Goal: Transaction & Acquisition: Purchase product/service

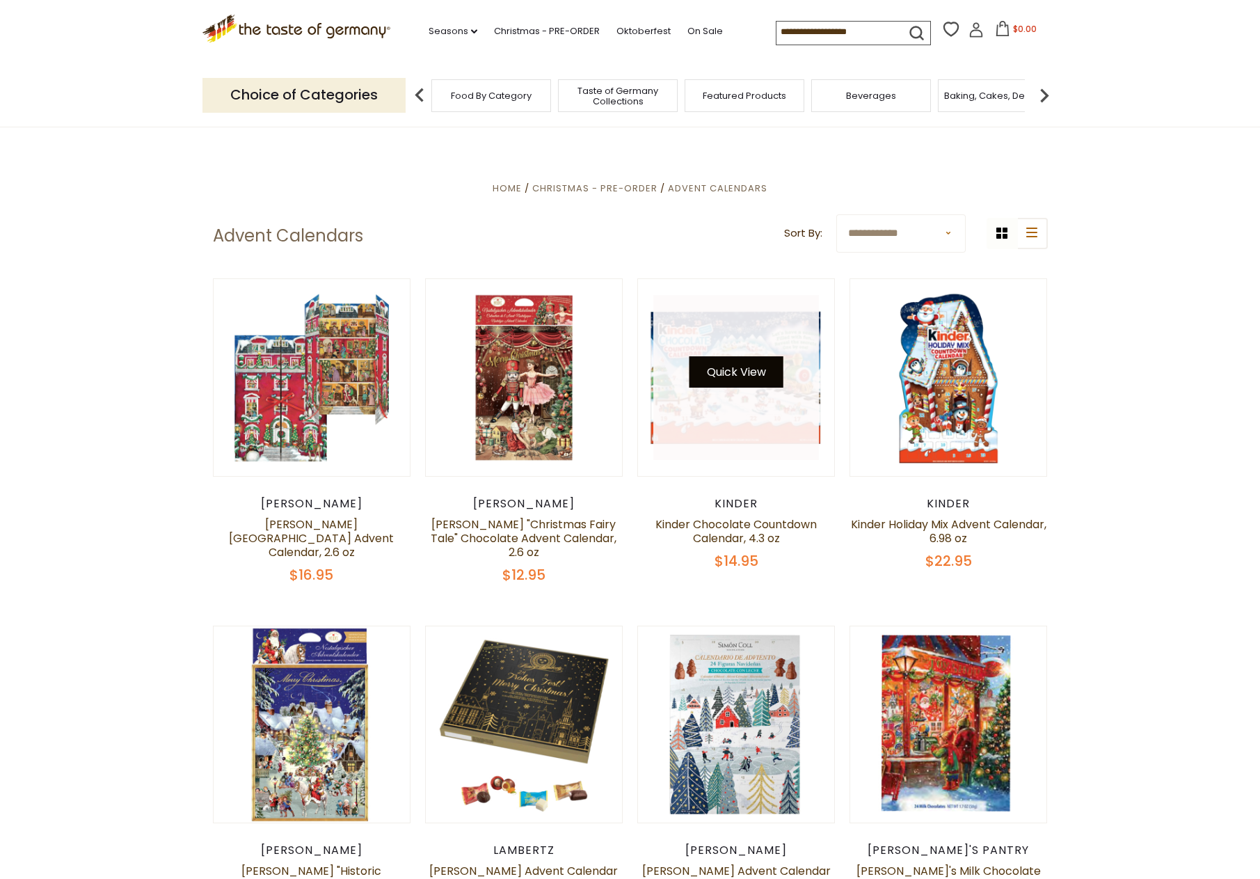
click at [716, 363] on button "Quick View" at bounding box center [737, 371] width 94 height 31
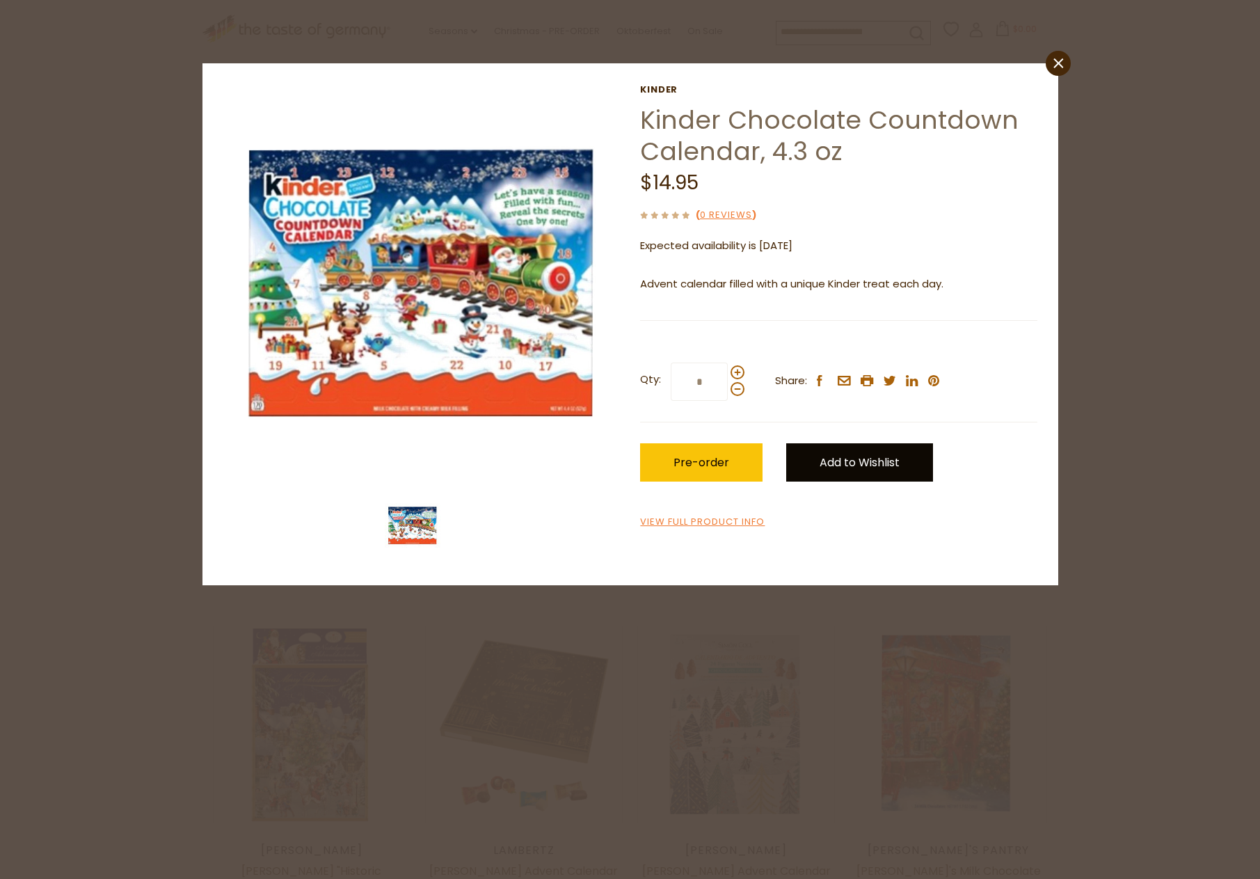
click at [818, 459] on link "Add to Wishlist" at bounding box center [859, 462] width 147 height 38
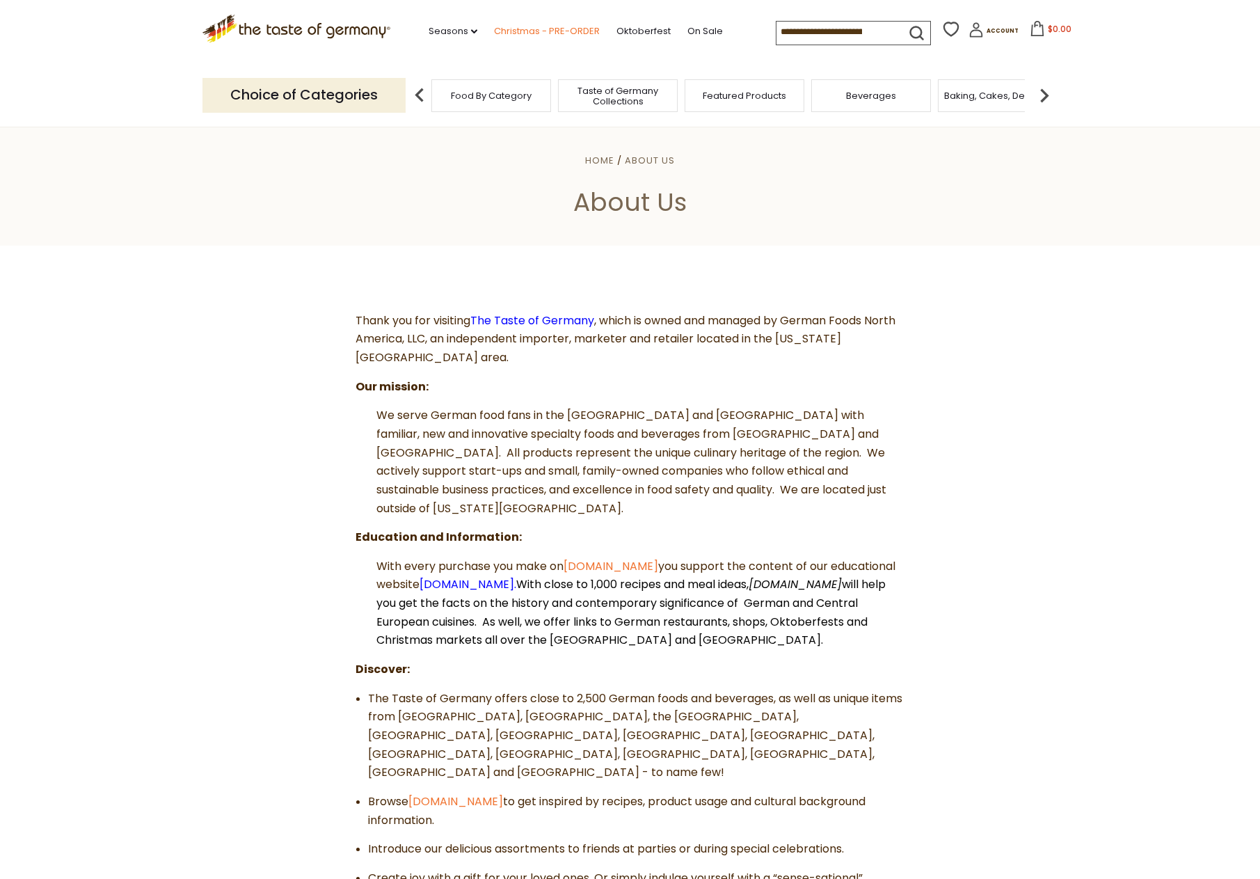
click at [494, 29] on link "Christmas - PRE-ORDER" at bounding box center [547, 31] width 106 height 15
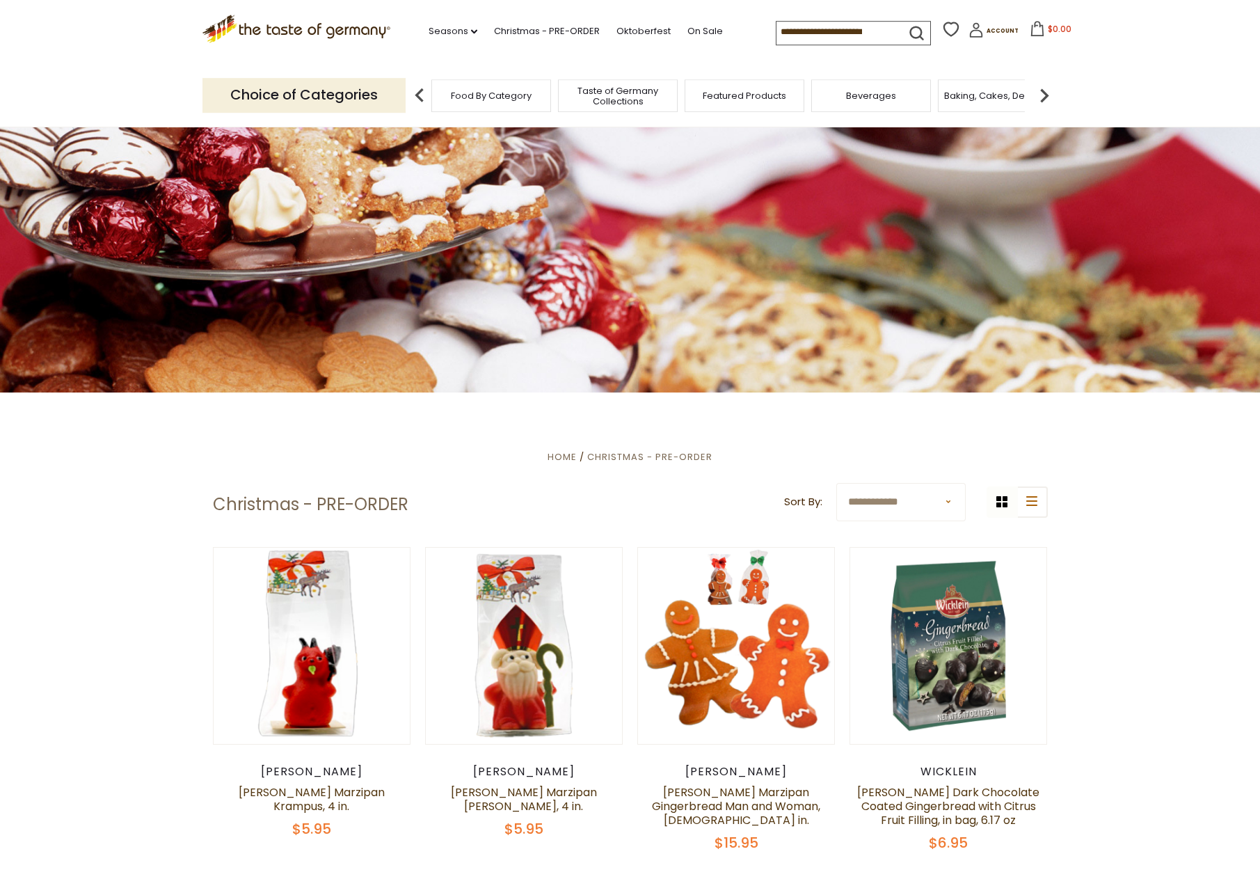
scroll to position [71, 0]
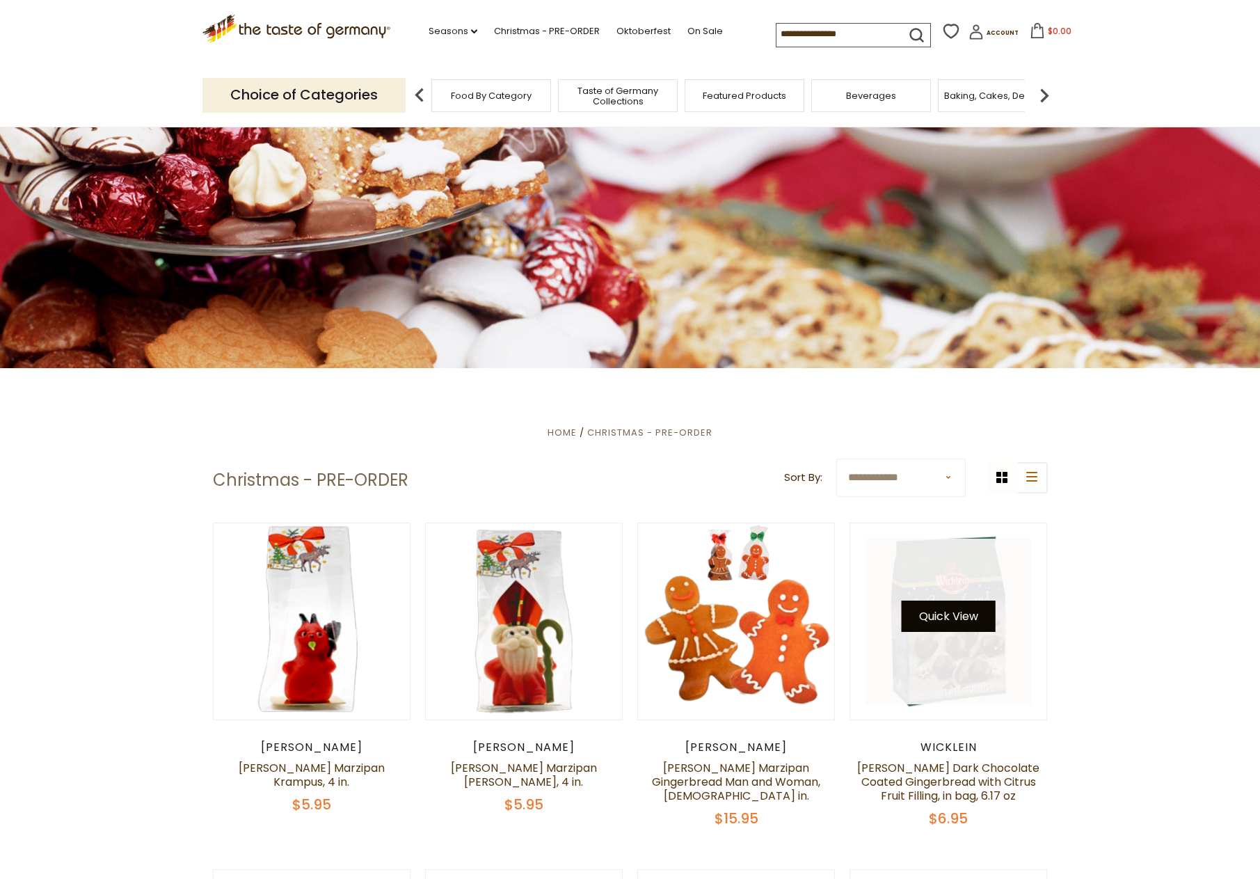
click at [961, 622] on button "Quick View" at bounding box center [949, 616] width 94 height 31
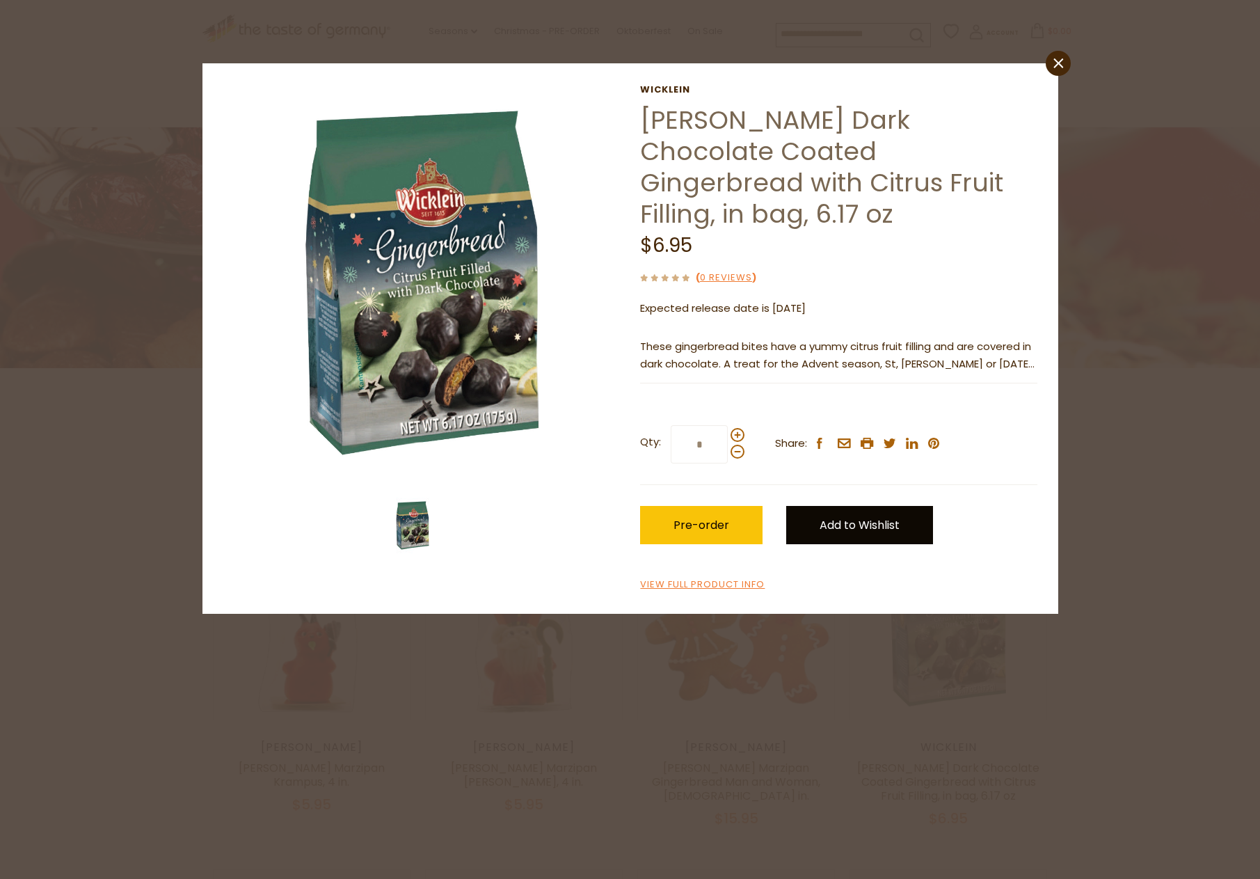
click at [875, 506] on link "Add to Wishlist" at bounding box center [859, 525] width 147 height 38
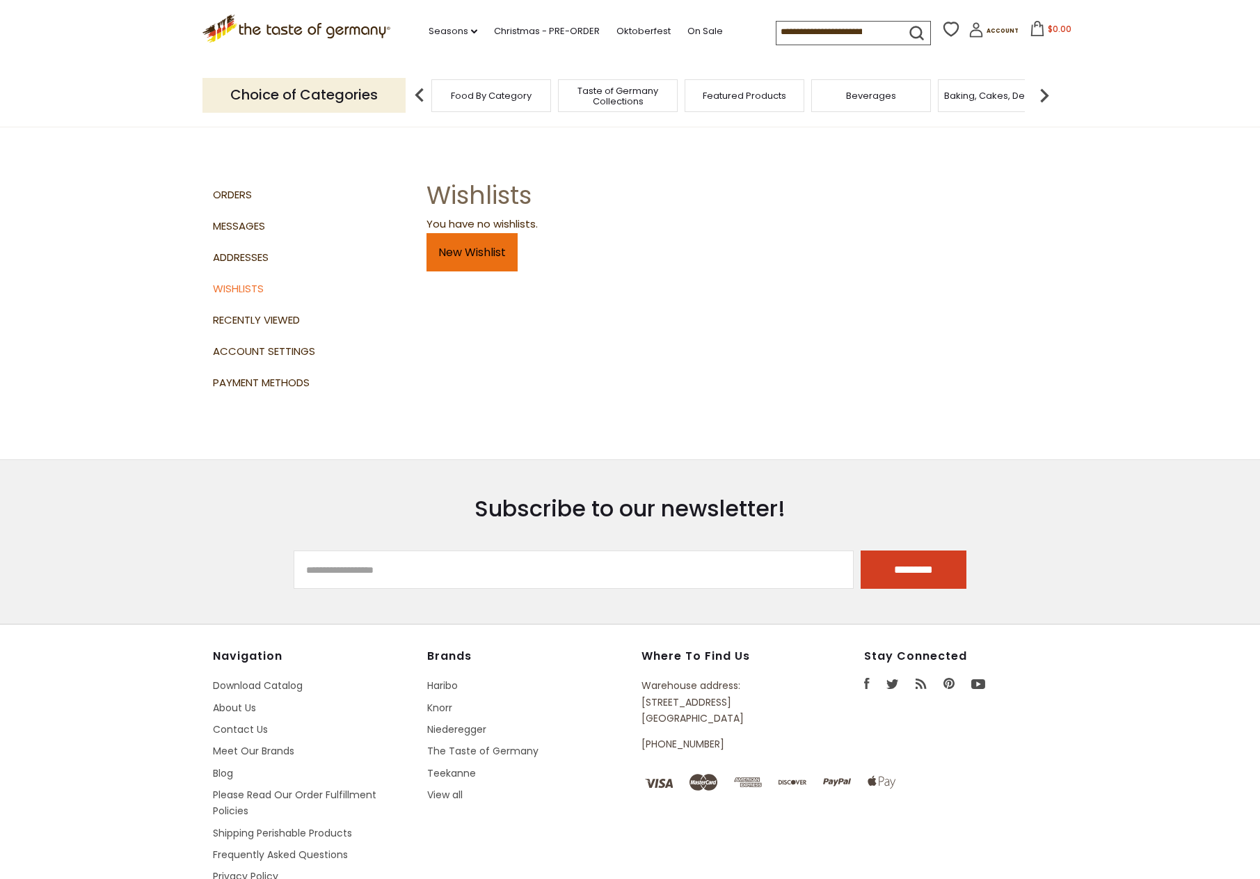
click at [463, 254] on link "New Wishlist" at bounding box center [472, 252] width 91 height 38
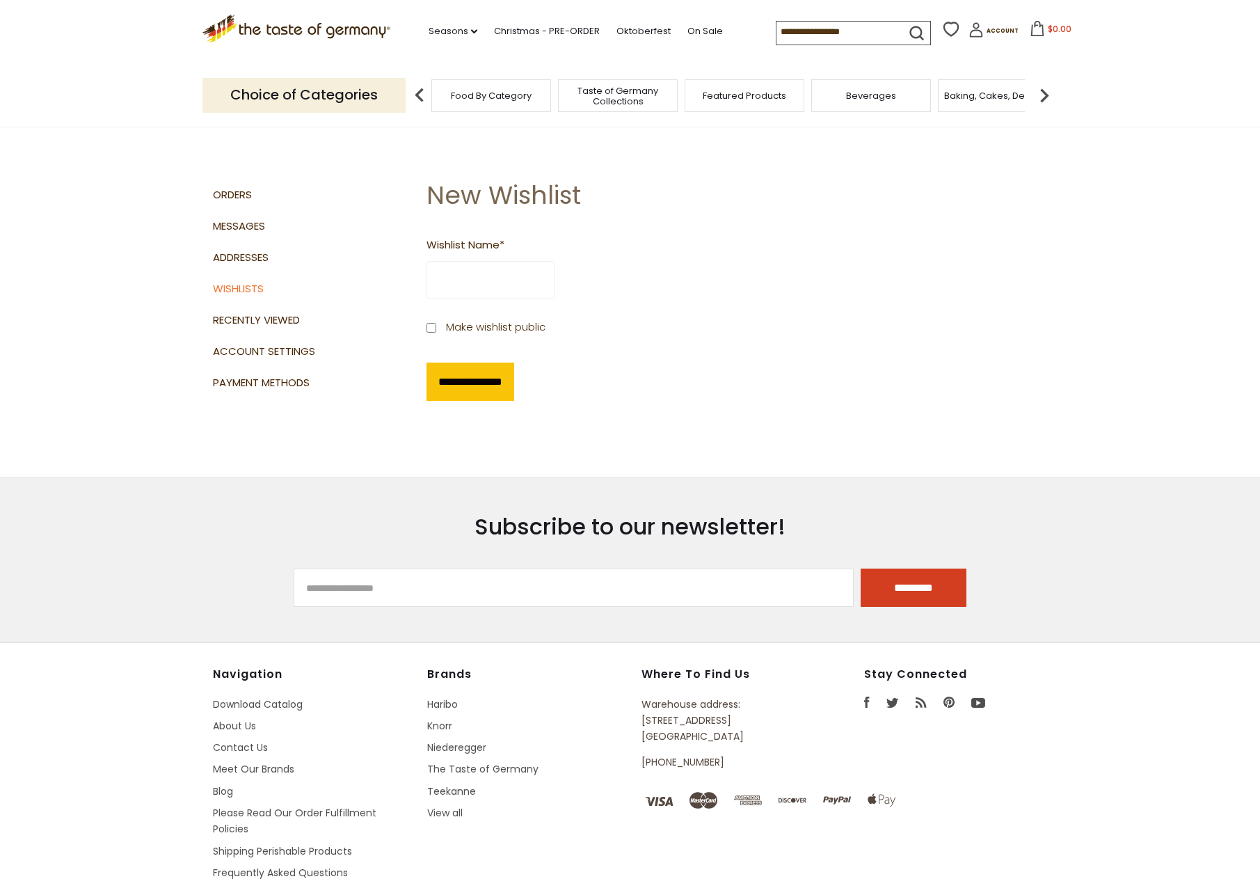
click at [468, 276] on input "Wishlist Name *" at bounding box center [491, 280] width 128 height 38
type input "*********"
click at [427, 363] on input "**********" at bounding box center [471, 382] width 88 height 38
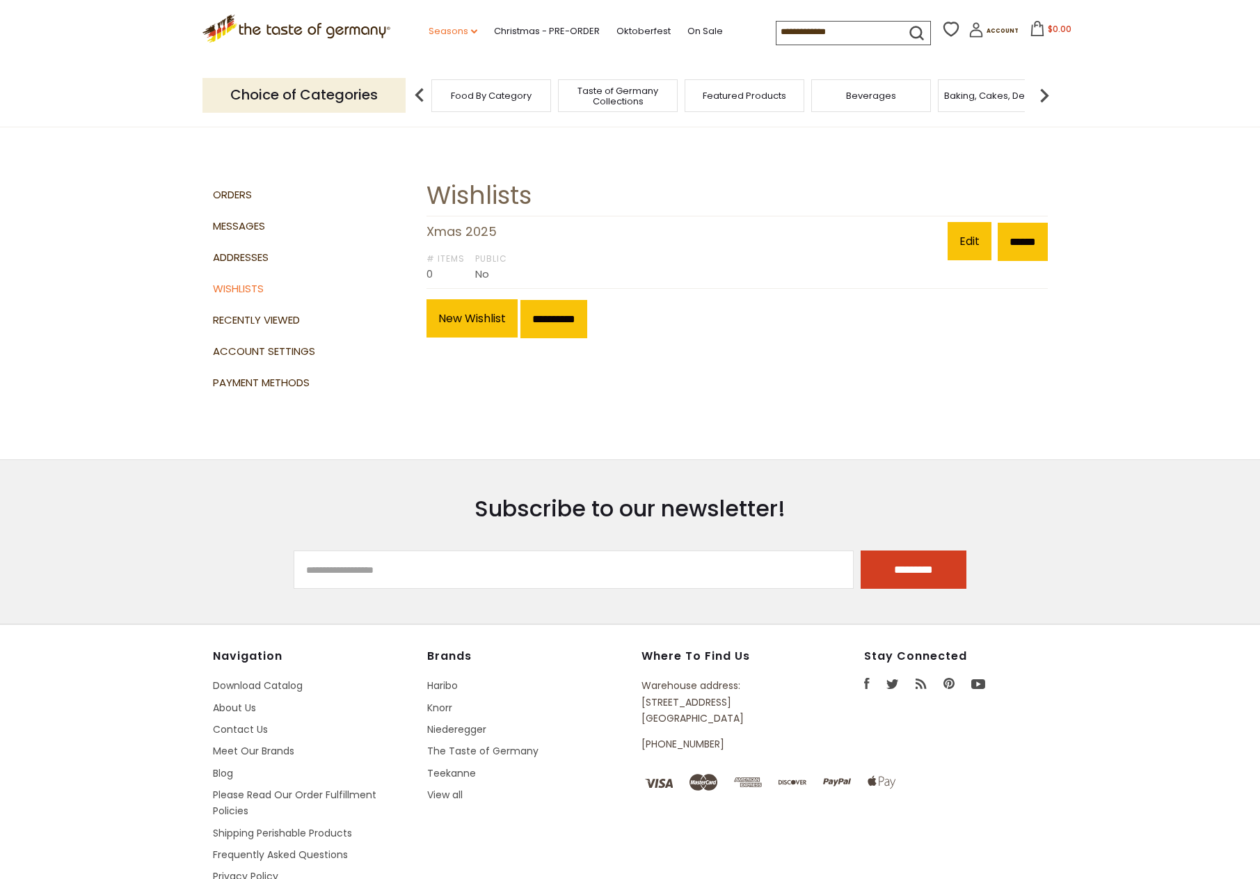
click at [429, 28] on link "Seasons dropdown_arrow" at bounding box center [453, 31] width 49 height 15
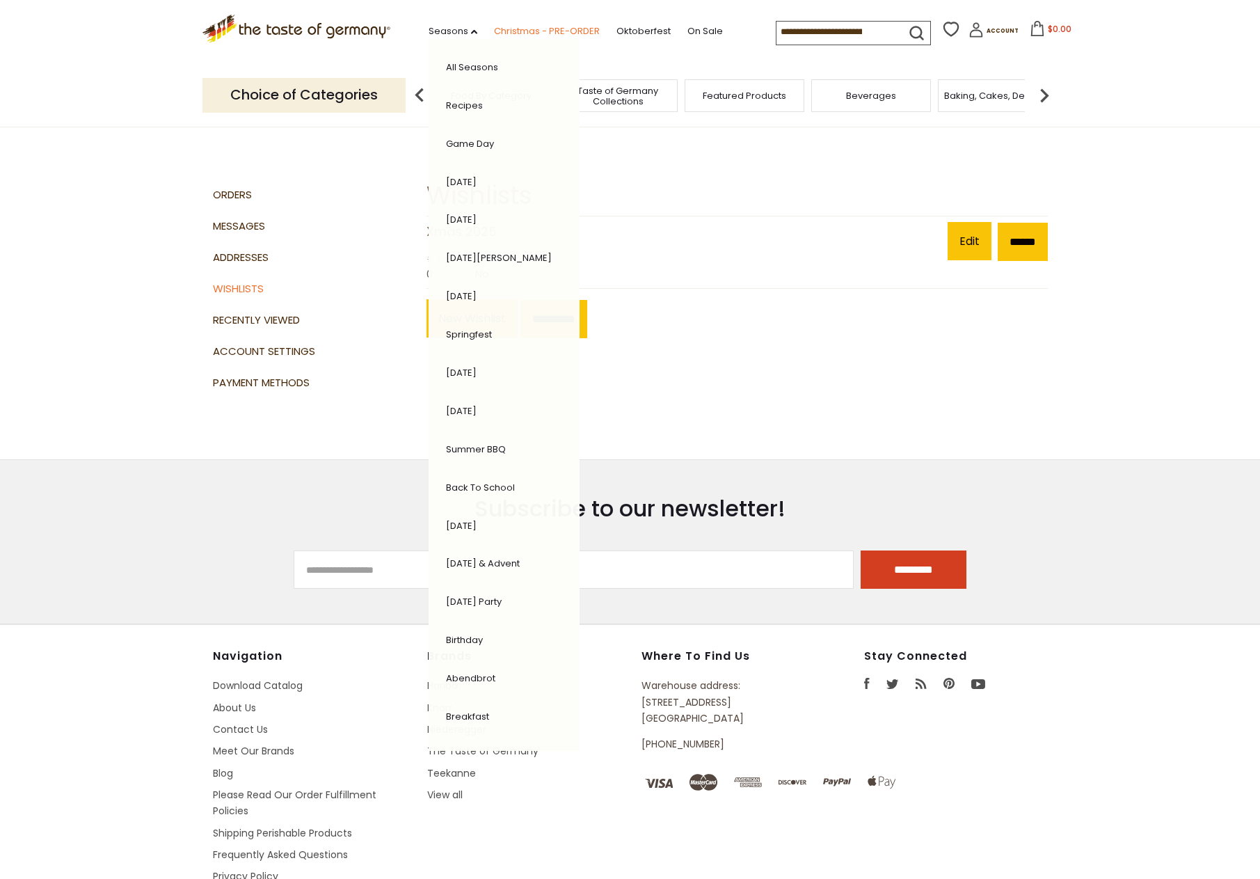
click at [523, 27] on link "Christmas - PRE-ORDER" at bounding box center [547, 31] width 106 height 15
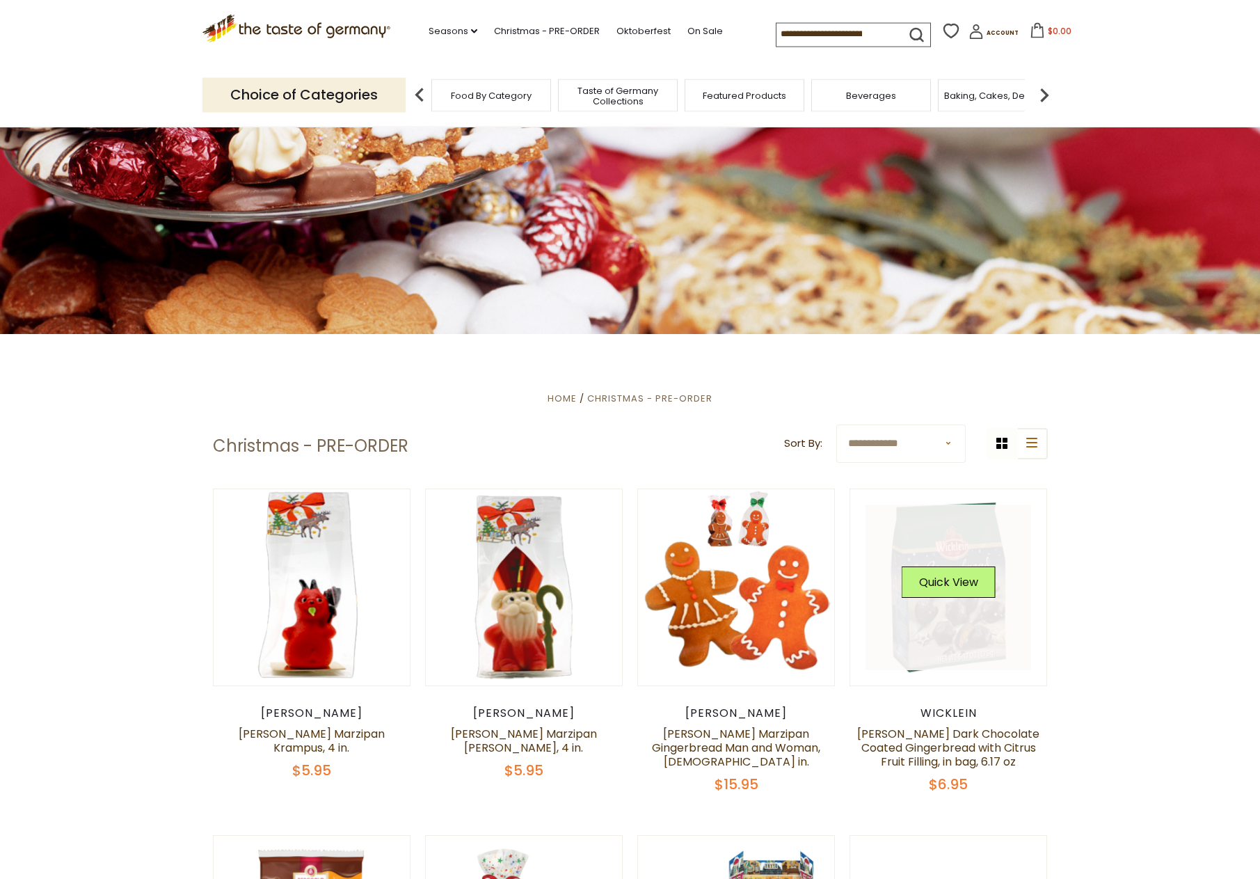
scroll to position [142, 0]
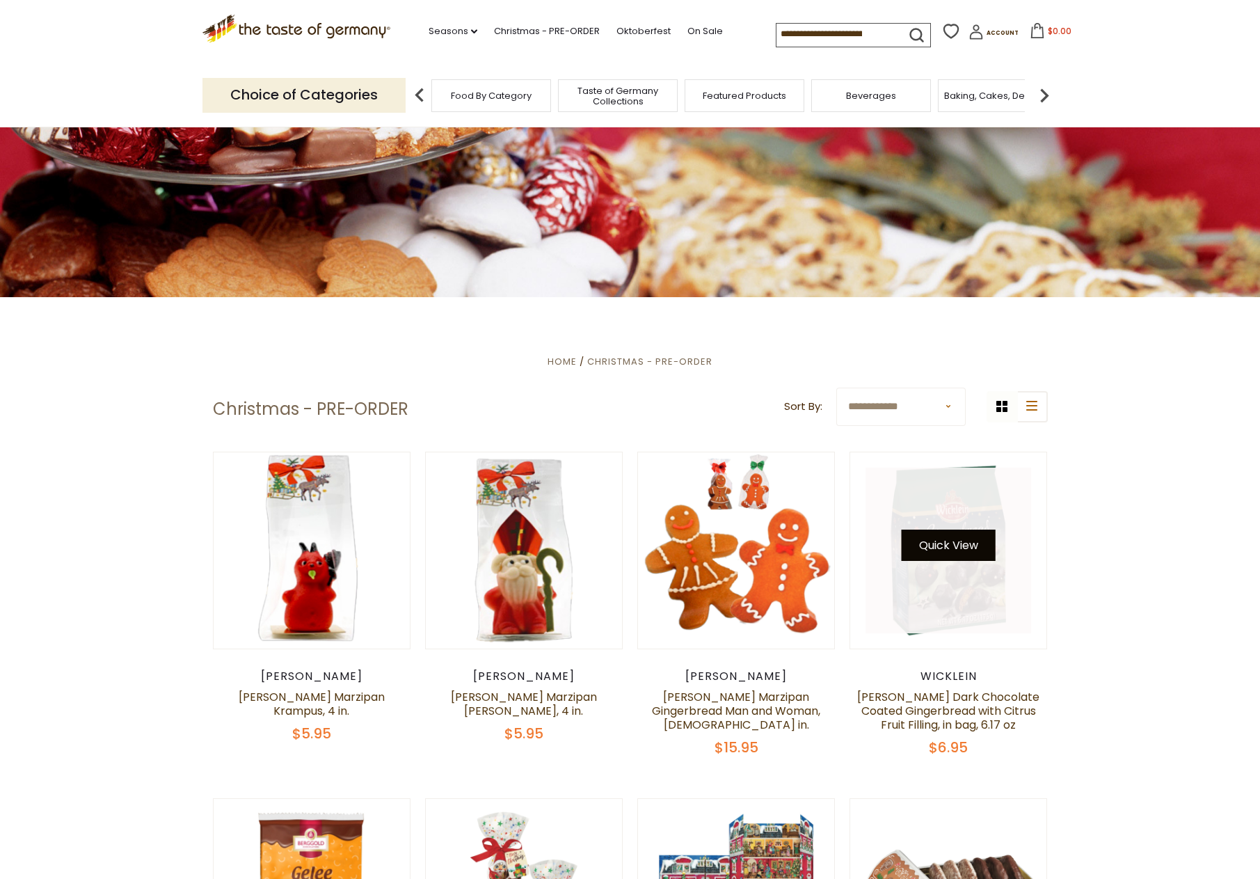
click at [951, 546] on button "Quick View" at bounding box center [949, 545] width 94 height 31
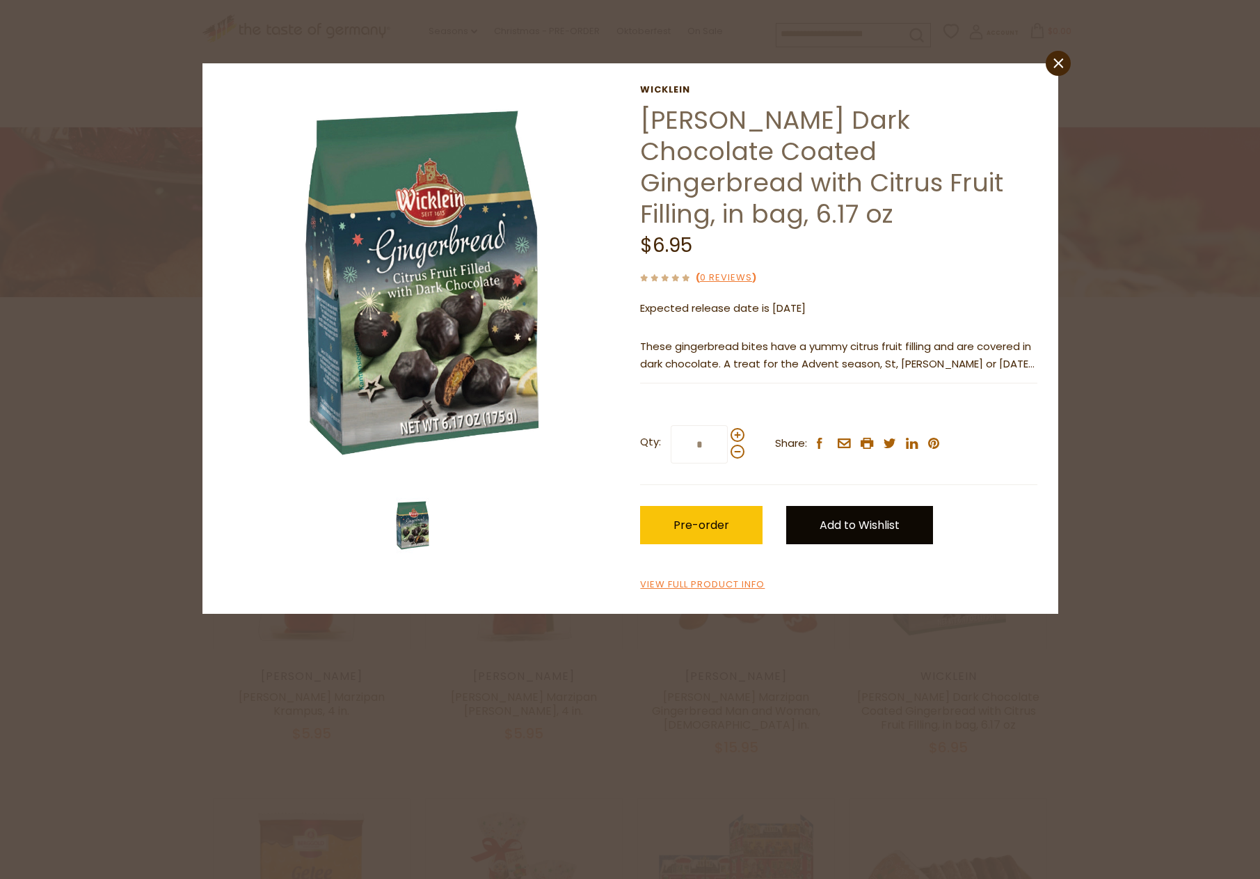
click at [844, 506] on link "Add to Wishlist" at bounding box center [859, 525] width 147 height 38
click at [1052, 56] on link "close" at bounding box center [1058, 63] width 25 height 25
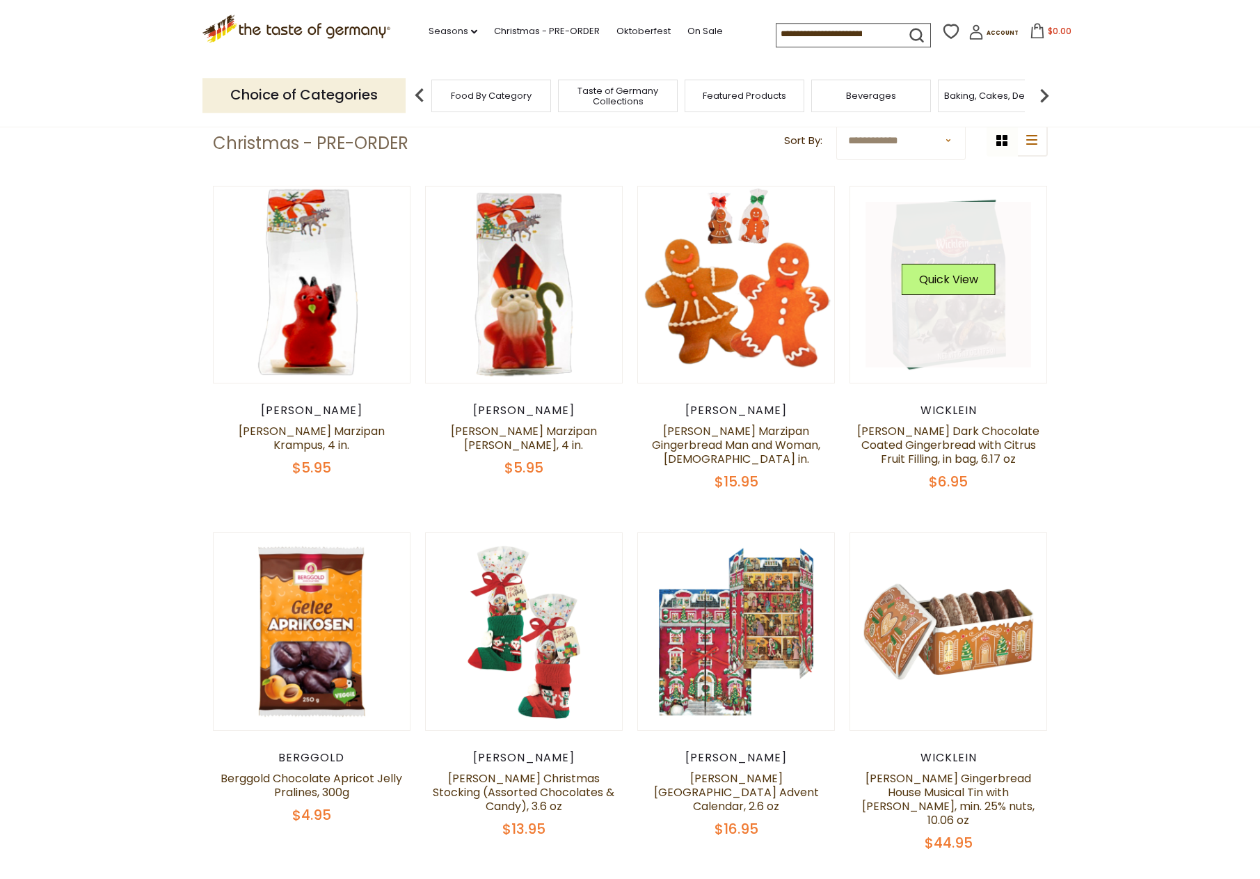
scroll to position [426, 0]
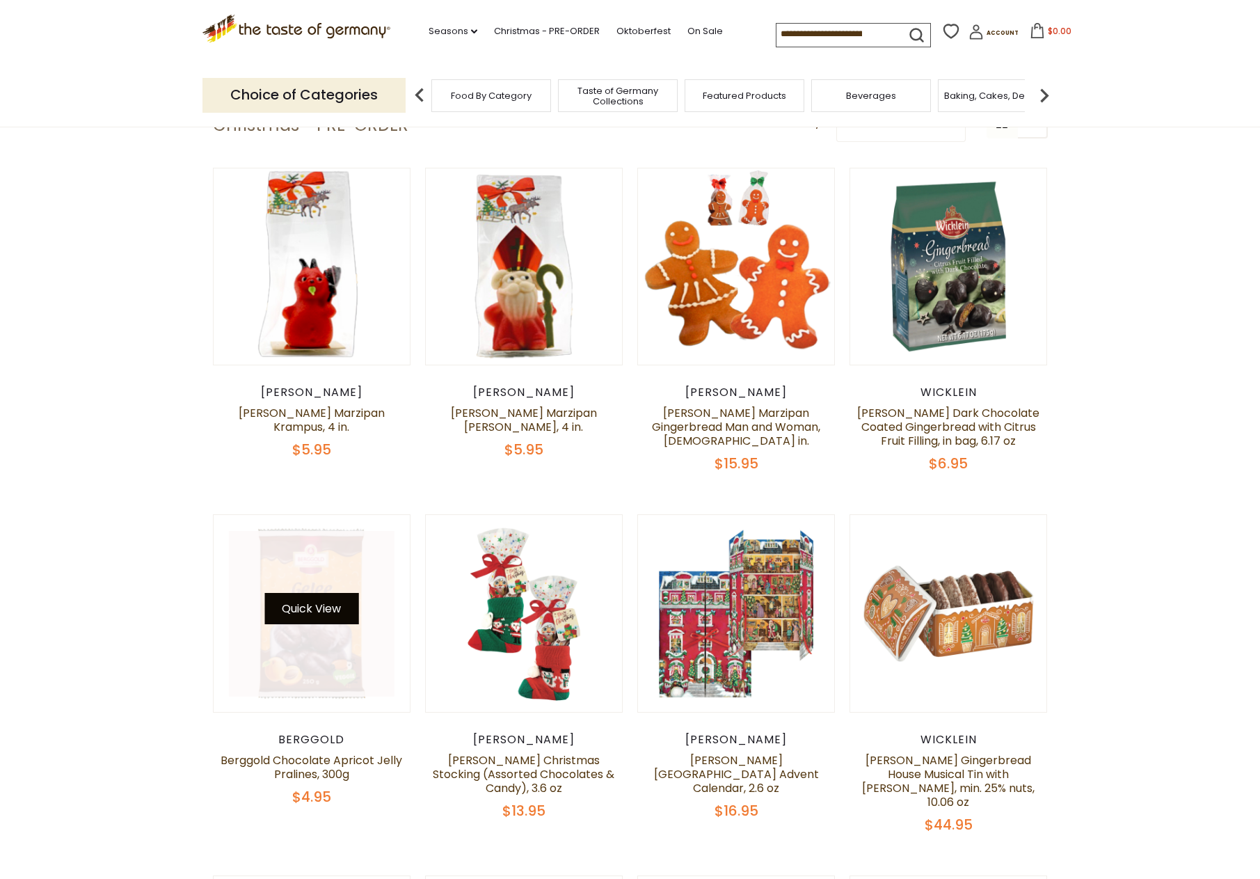
click at [312, 610] on button "Quick View" at bounding box center [311, 608] width 94 height 31
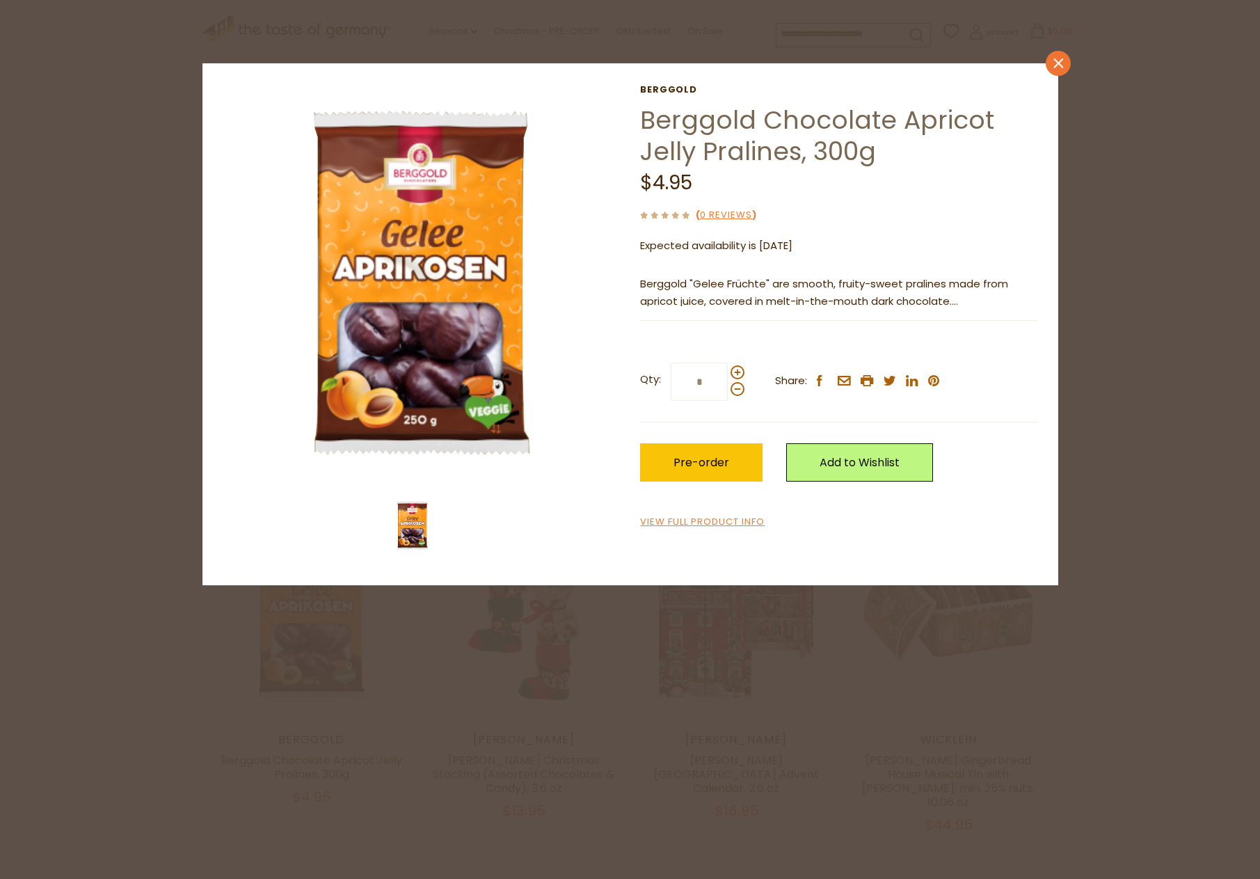
click at [1055, 58] on icon at bounding box center [1059, 63] width 10 height 10
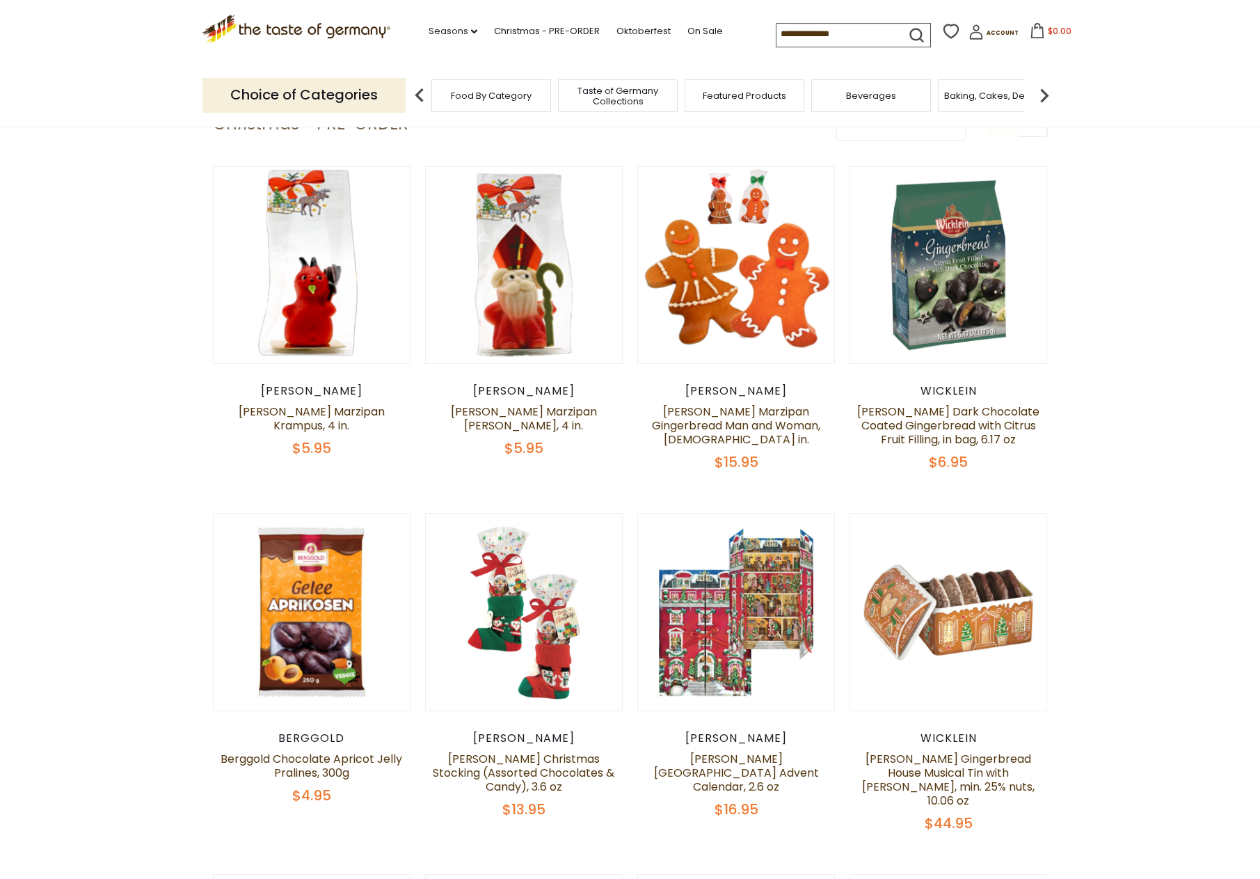
scroll to position [568, 0]
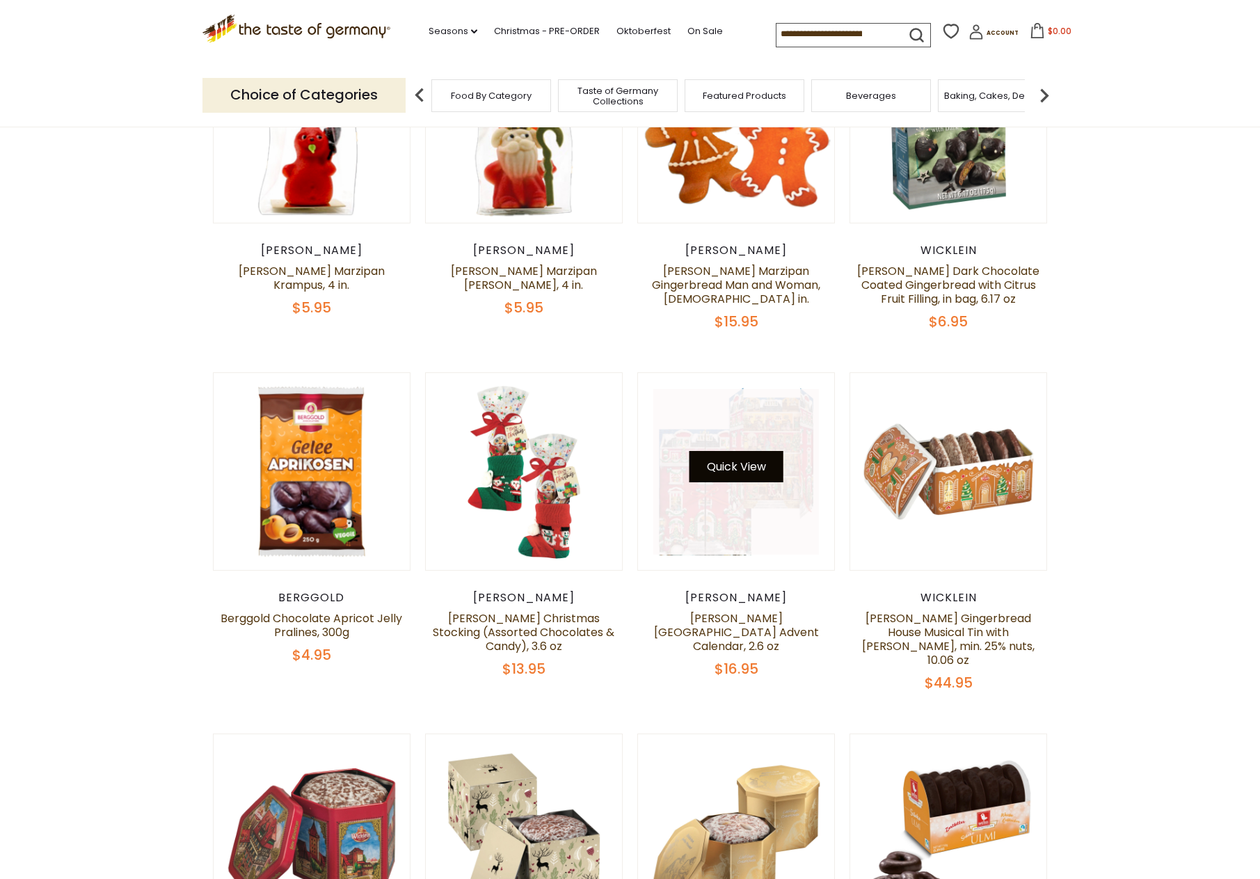
click at [736, 468] on button "Quick View" at bounding box center [737, 466] width 94 height 31
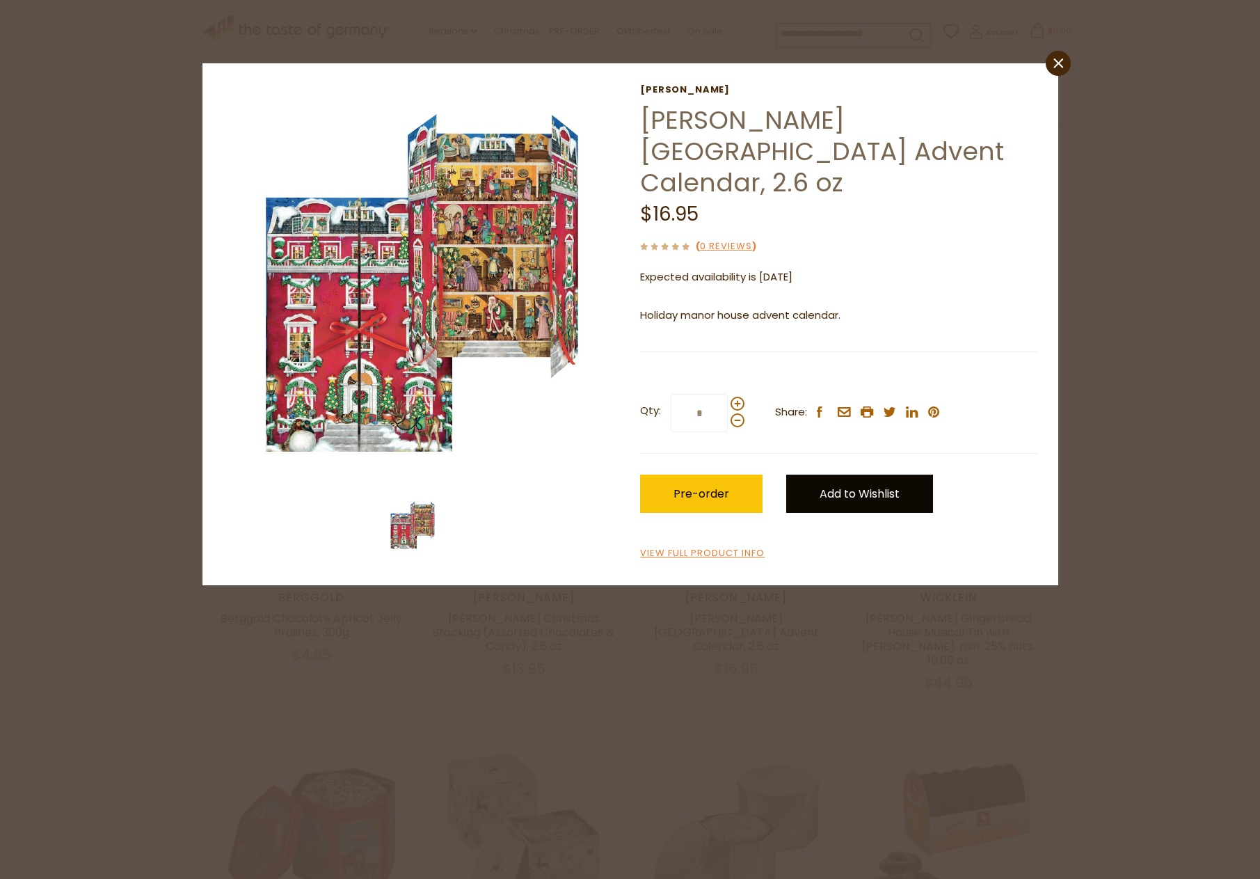
click at [886, 475] on link "Add to Wishlist" at bounding box center [859, 494] width 147 height 38
click at [1058, 68] on icon "close" at bounding box center [1058, 63] width 10 height 10
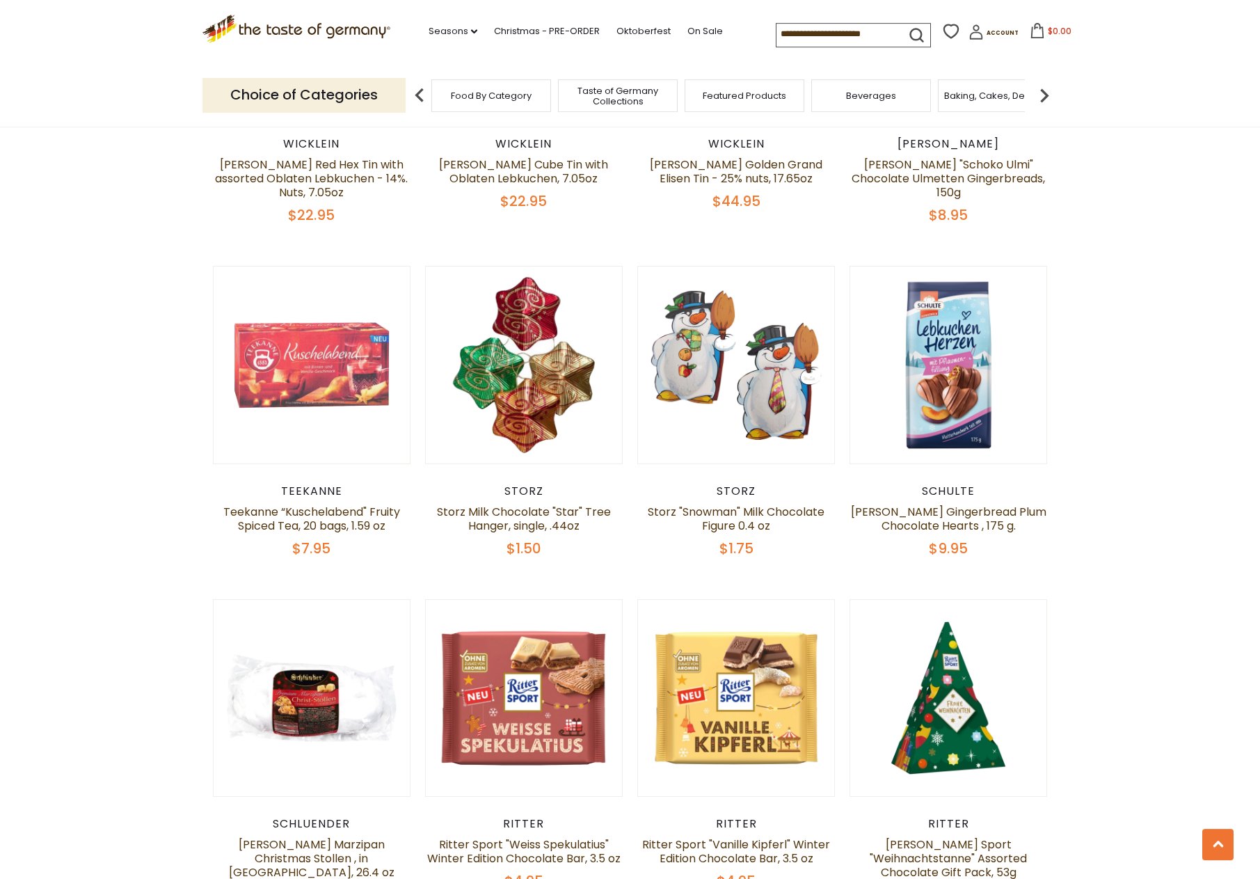
scroll to position [1420, 0]
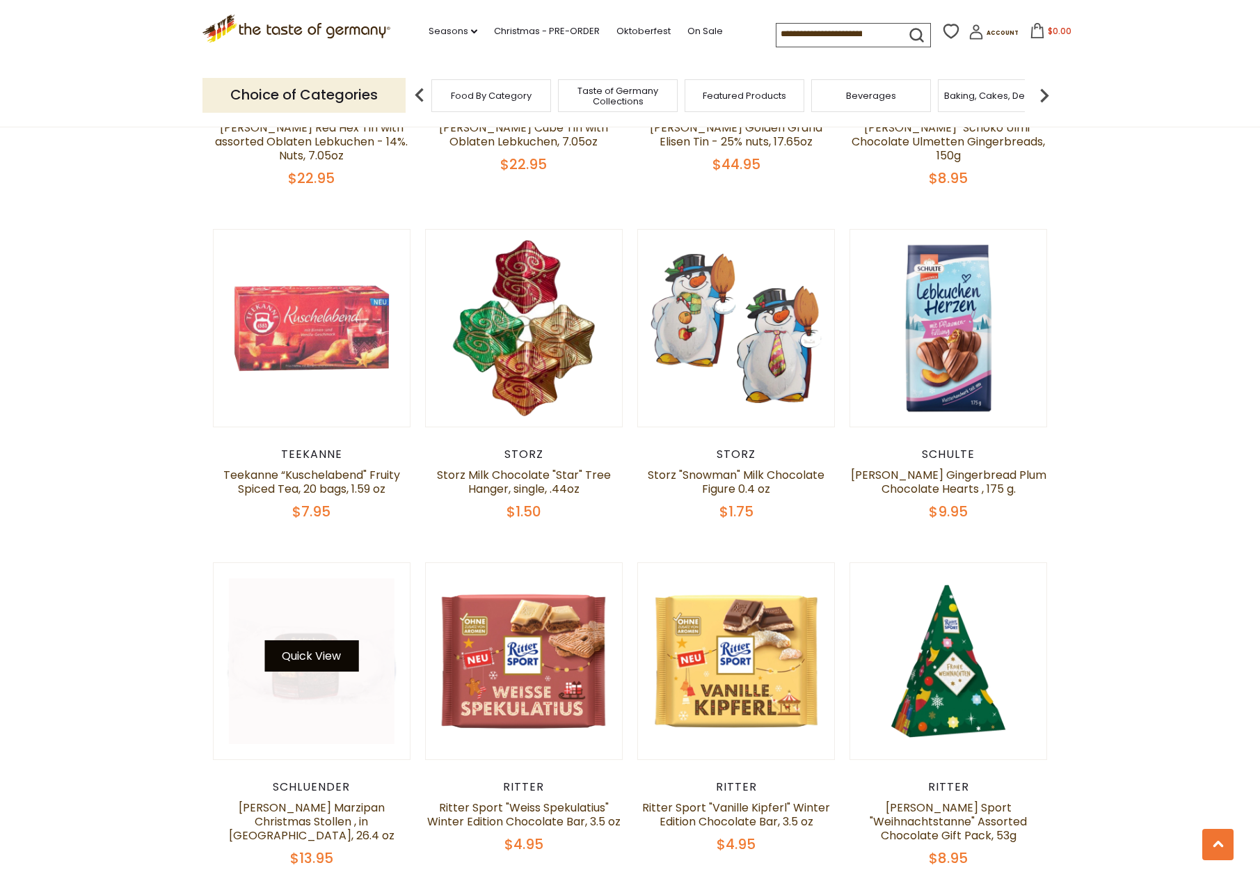
click at [299, 644] on button "Quick View" at bounding box center [311, 655] width 94 height 31
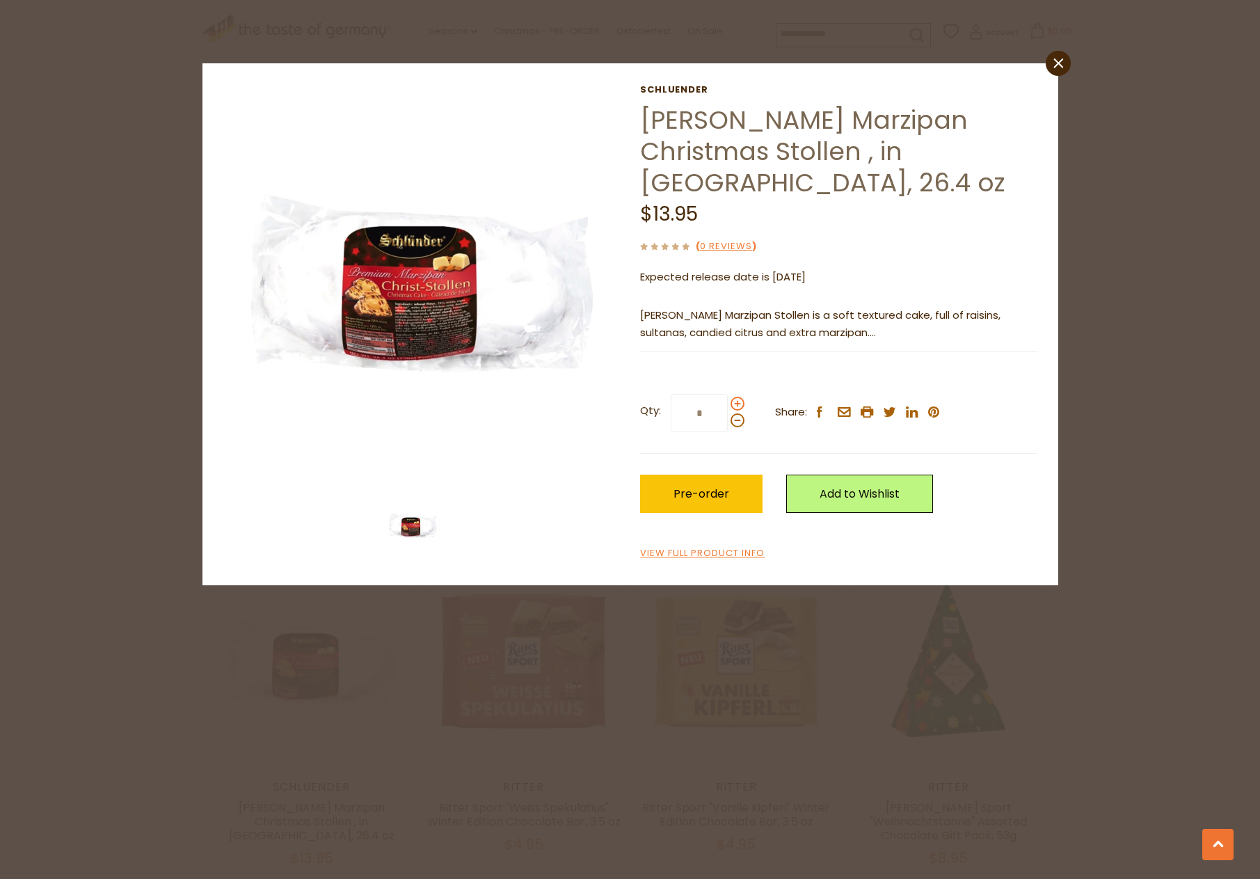
click at [733, 400] on span at bounding box center [738, 404] width 14 height 14
click at [728, 400] on input "*" at bounding box center [699, 413] width 57 height 38
type input "*"
click at [843, 492] on link "Add to Wishlist" at bounding box center [859, 494] width 147 height 38
click at [1065, 58] on link "close" at bounding box center [1058, 63] width 25 height 25
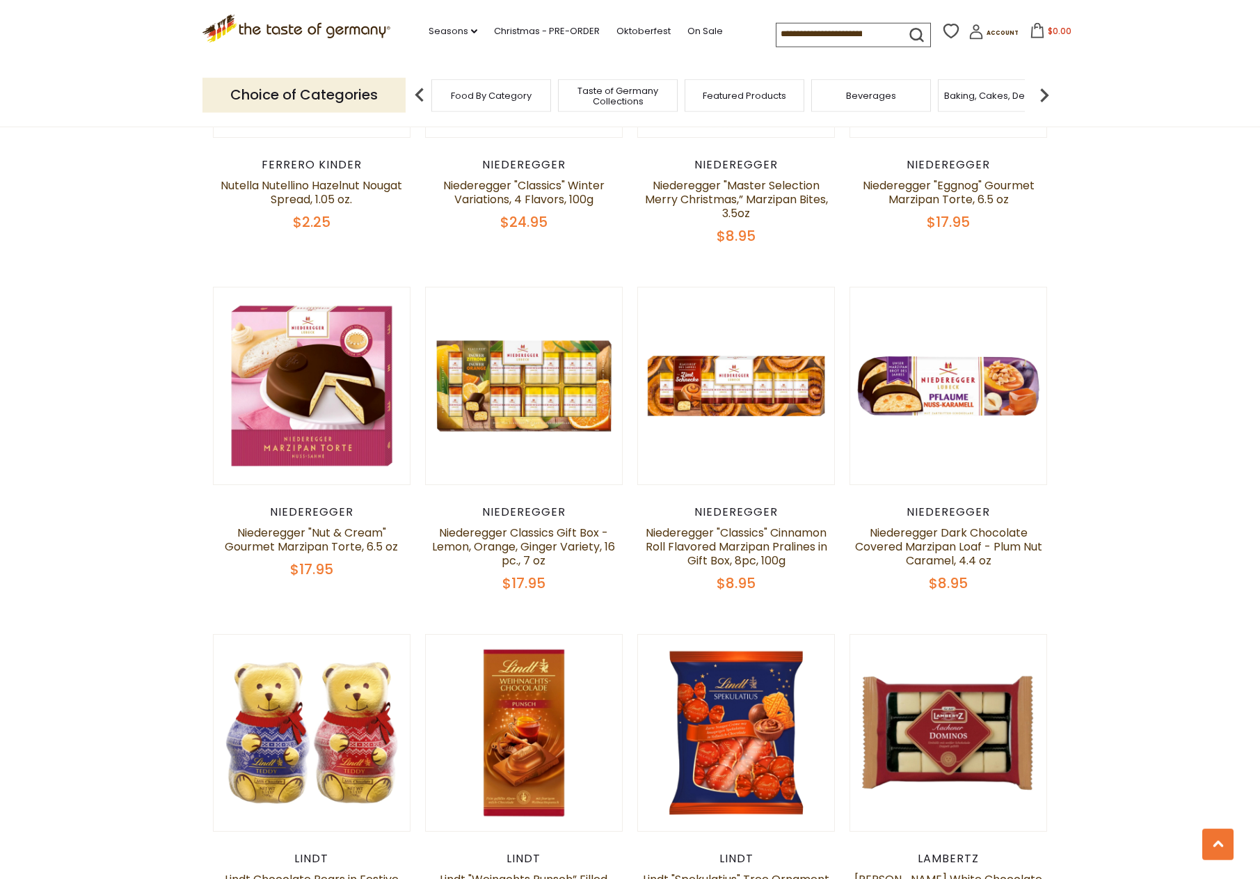
scroll to position [2910, 0]
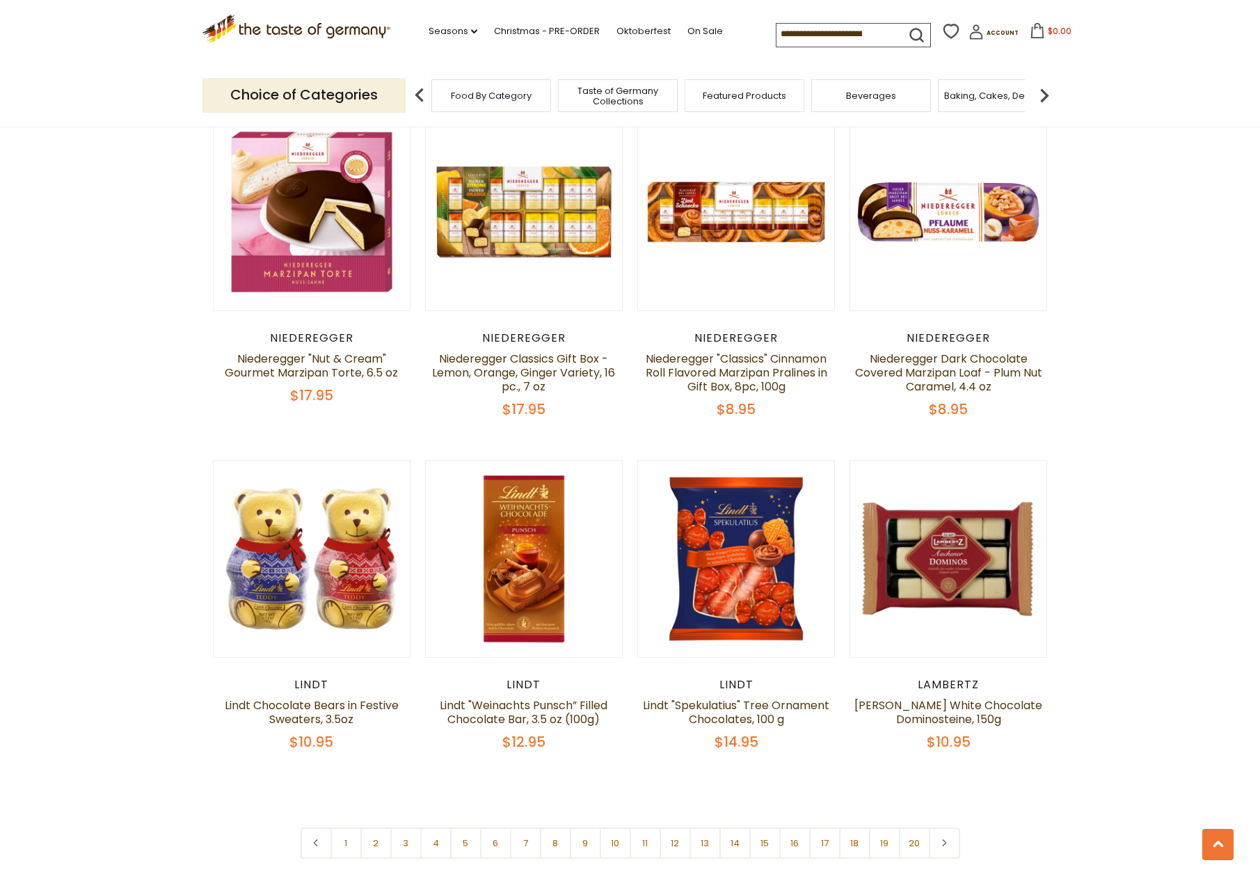
click at [784, 27] on input at bounding box center [836, 33] width 118 height 19
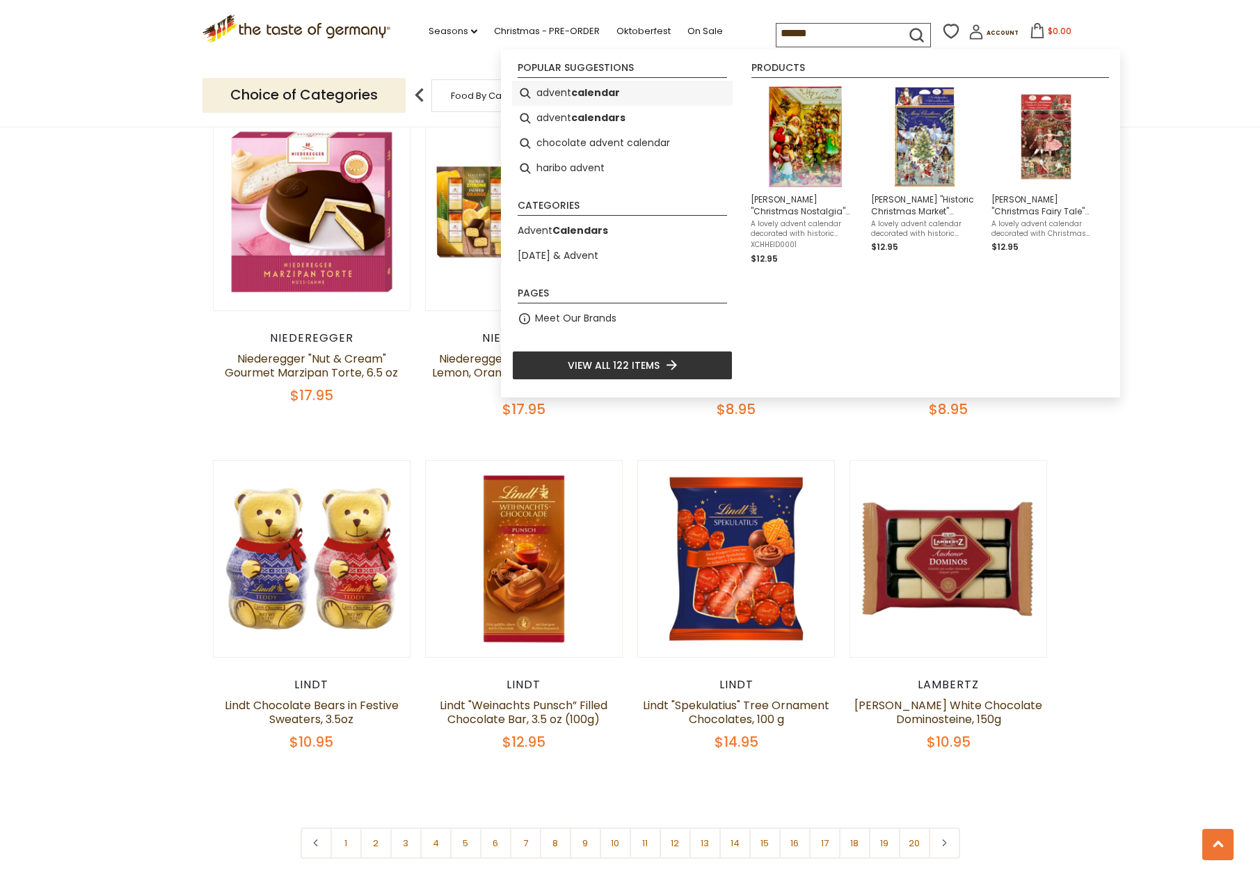
click at [608, 90] on b "calendar" at bounding box center [595, 93] width 49 height 16
type input "**********"
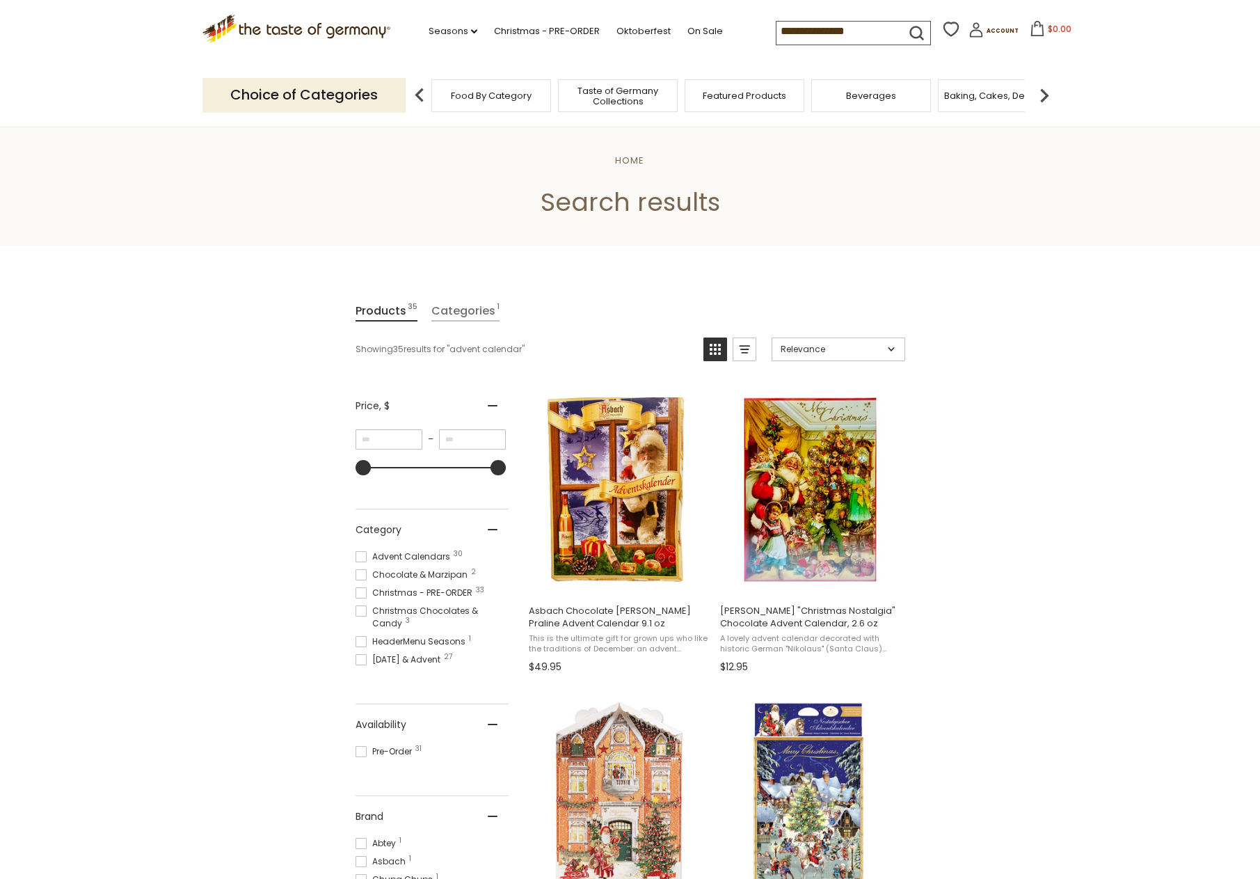
click at [359, 746] on span at bounding box center [361, 751] width 11 height 11
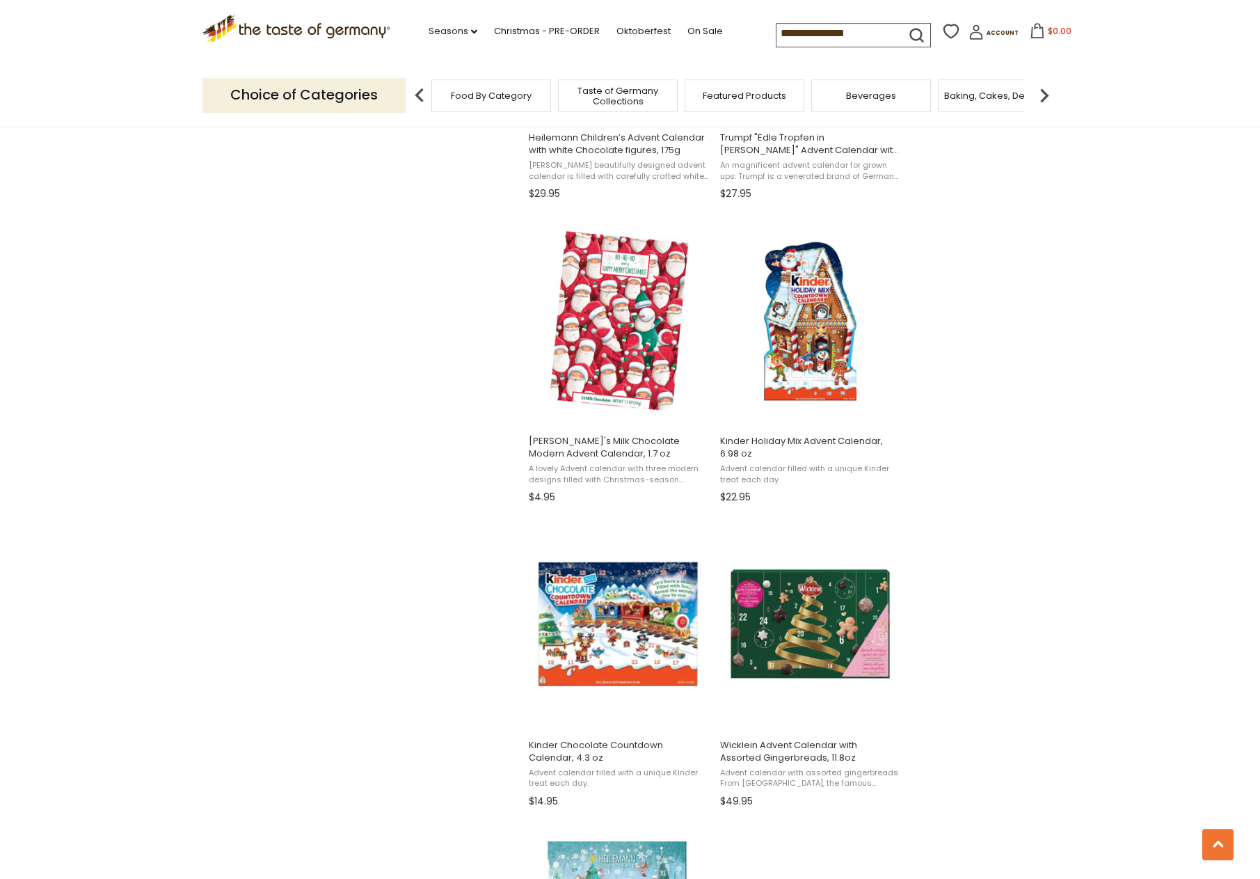
scroll to position [1704, 0]
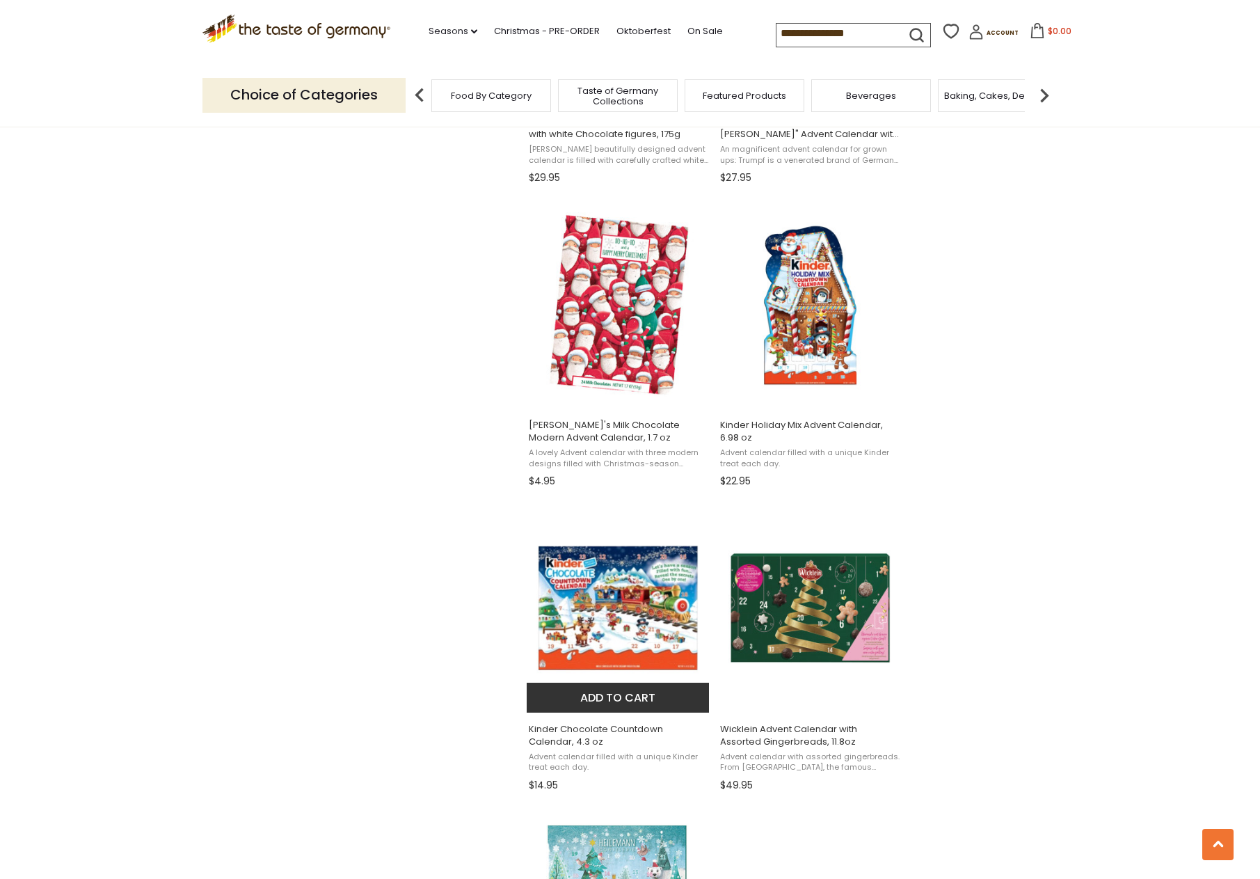
click at [654, 619] on img "Kinder Chocolate Countdown Calendar, 4.3 oz" at bounding box center [619, 608] width 184 height 184
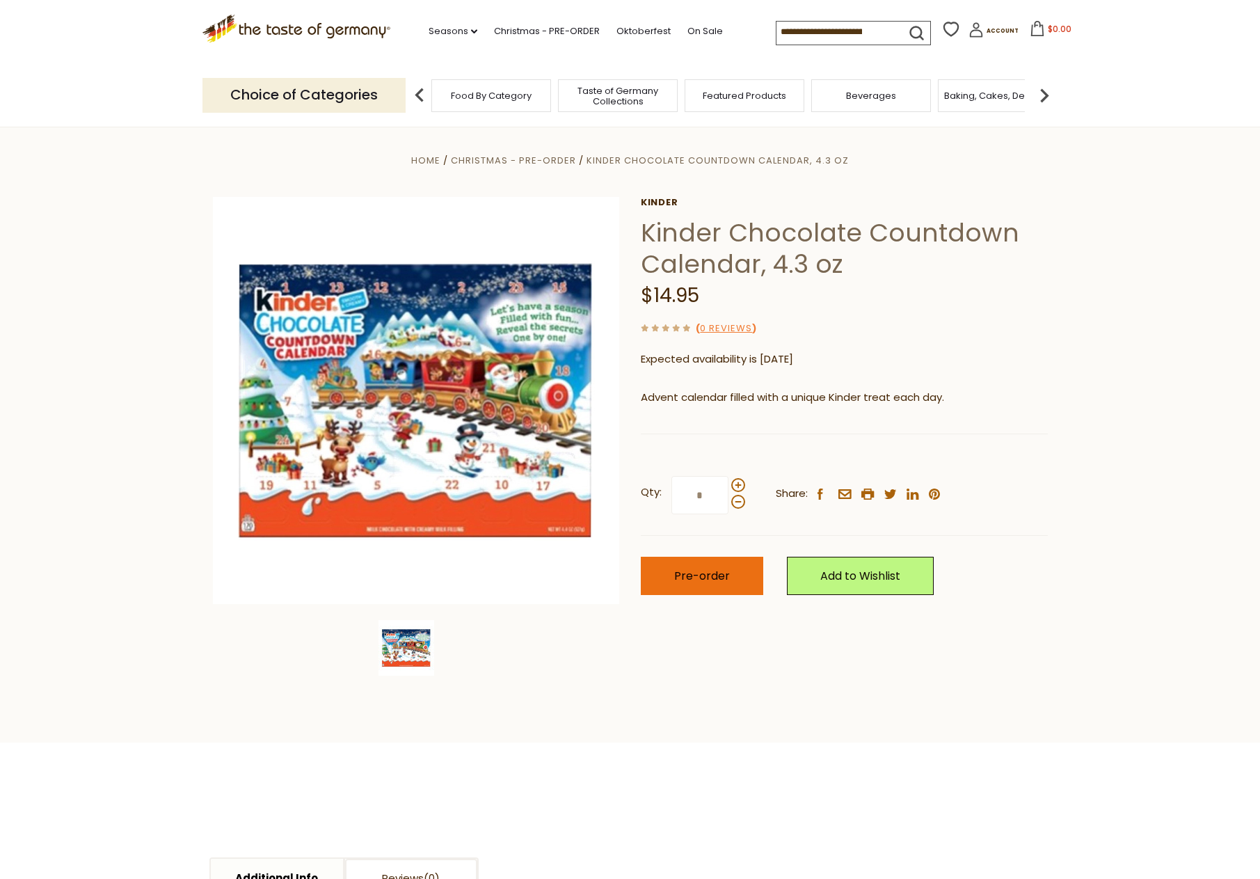
click at [699, 573] on span "Pre-order" at bounding box center [702, 576] width 56 height 16
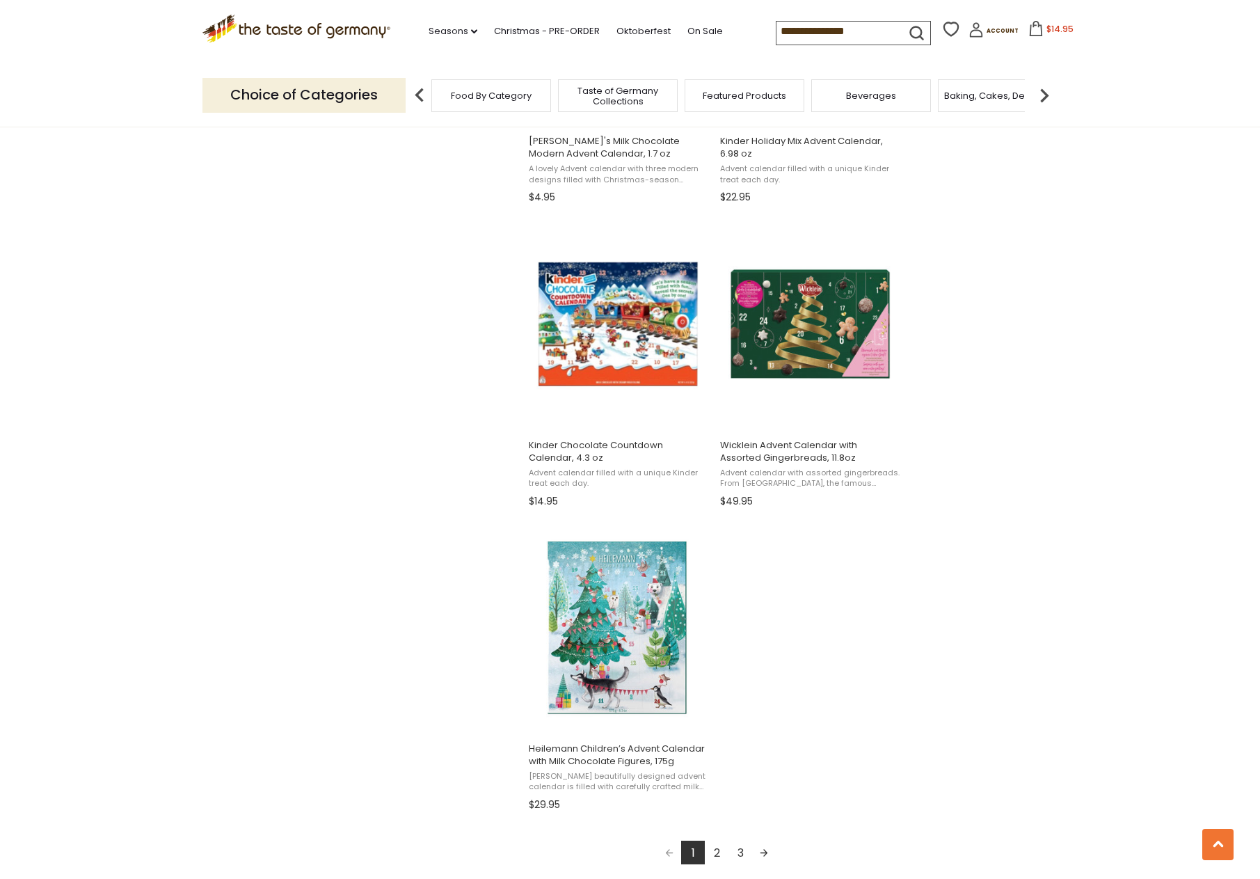
scroll to position [2413, 0]
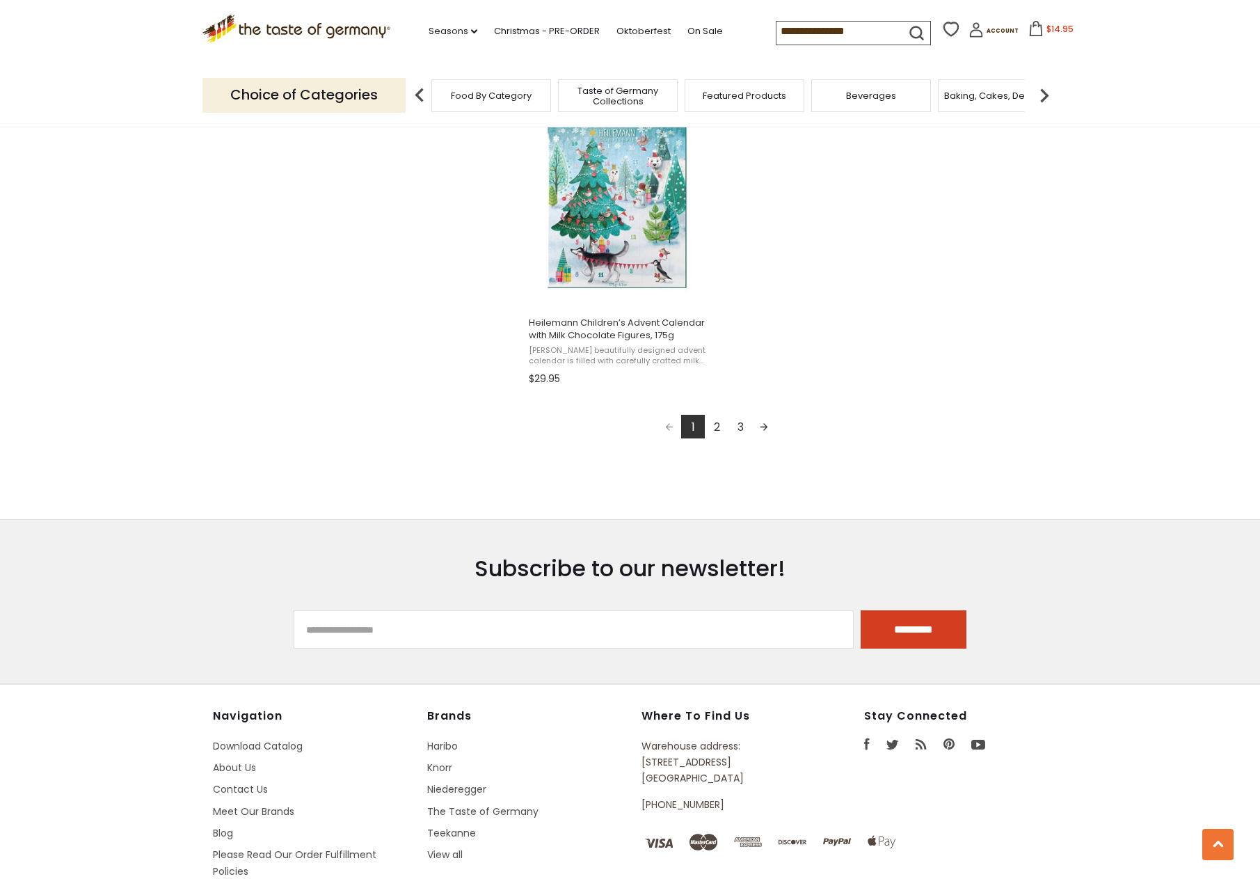
click at [718, 431] on link "2" at bounding box center [717, 427] width 24 height 24
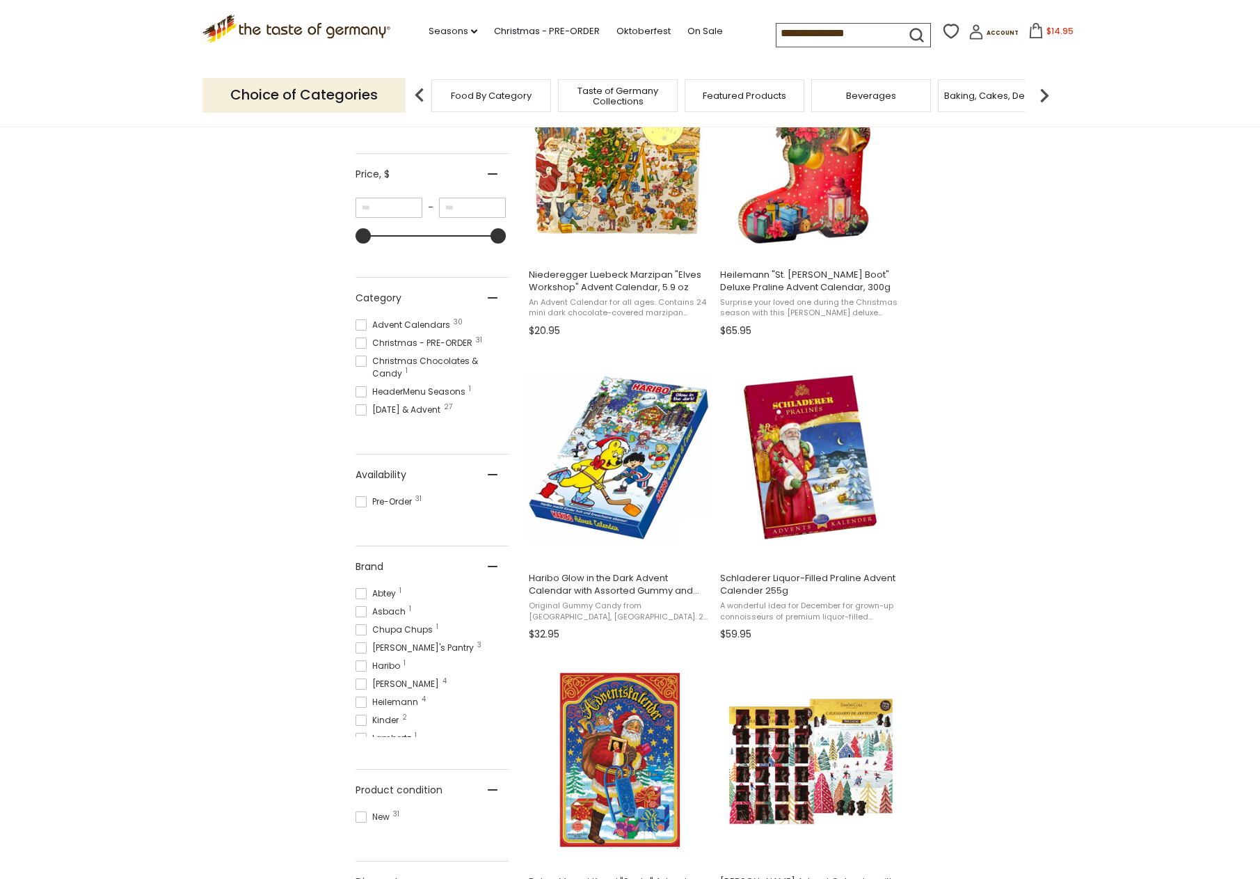
scroll to position [426, 0]
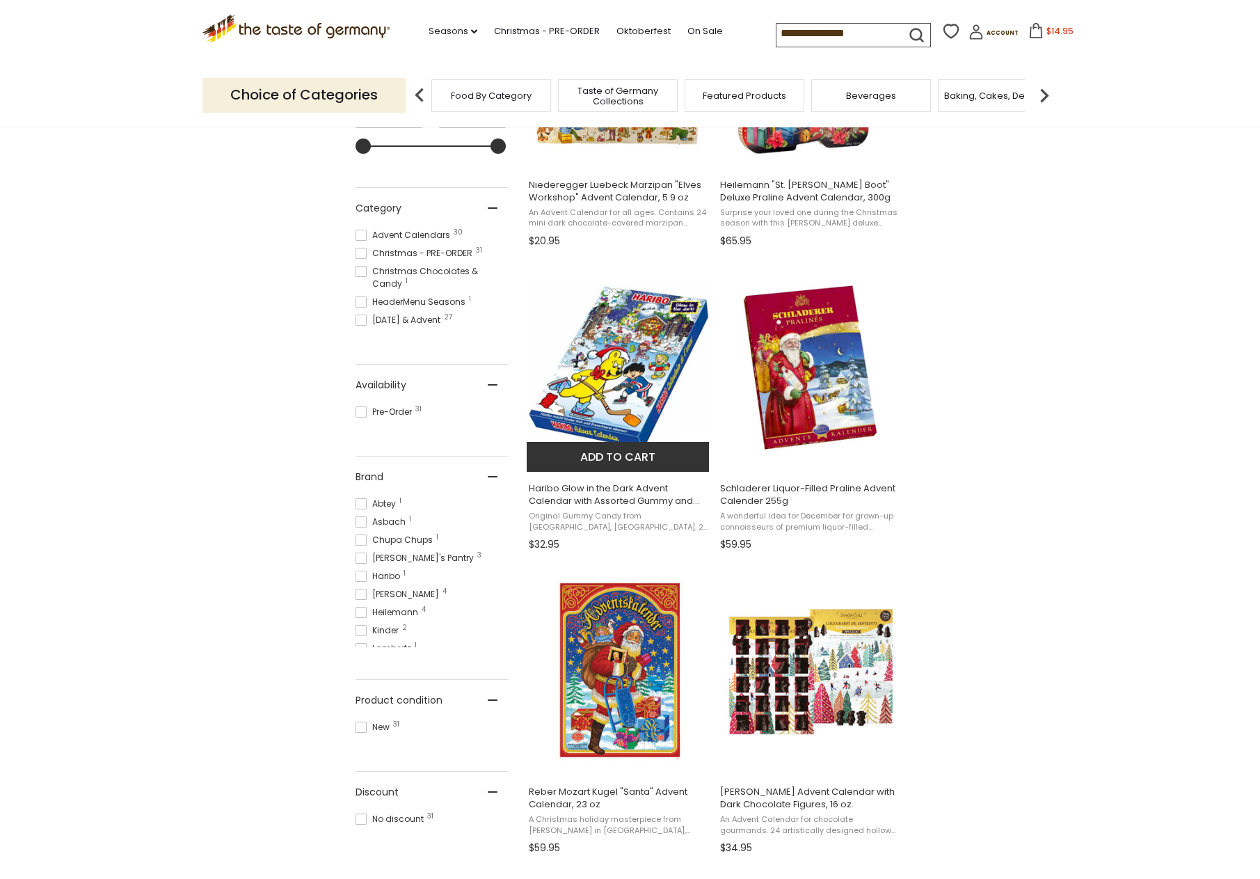
click at [601, 462] on button "Add to cart" at bounding box center [618, 457] width 183 height 30
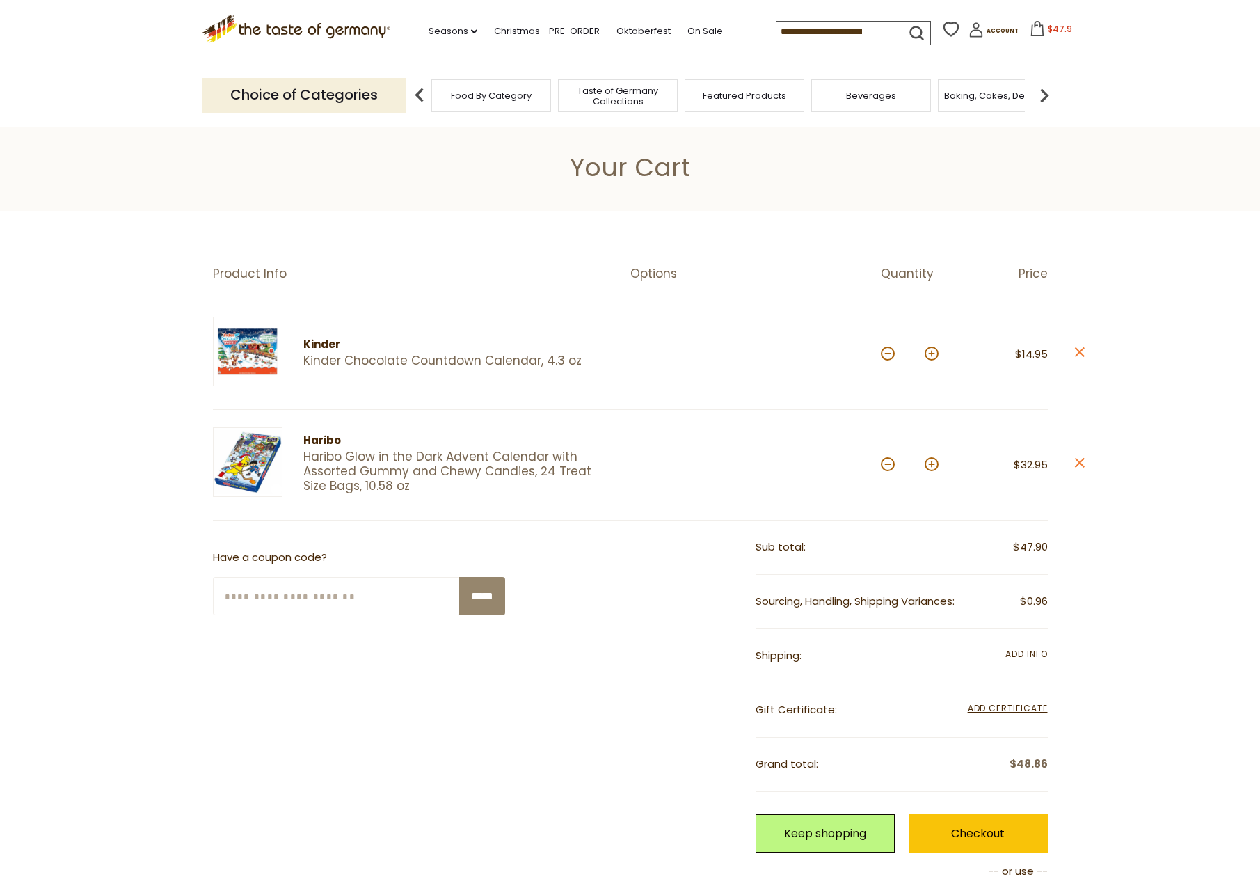
scroll to position [284, 0]
